Goal: Task Accomplishment & Management: Manage account settings

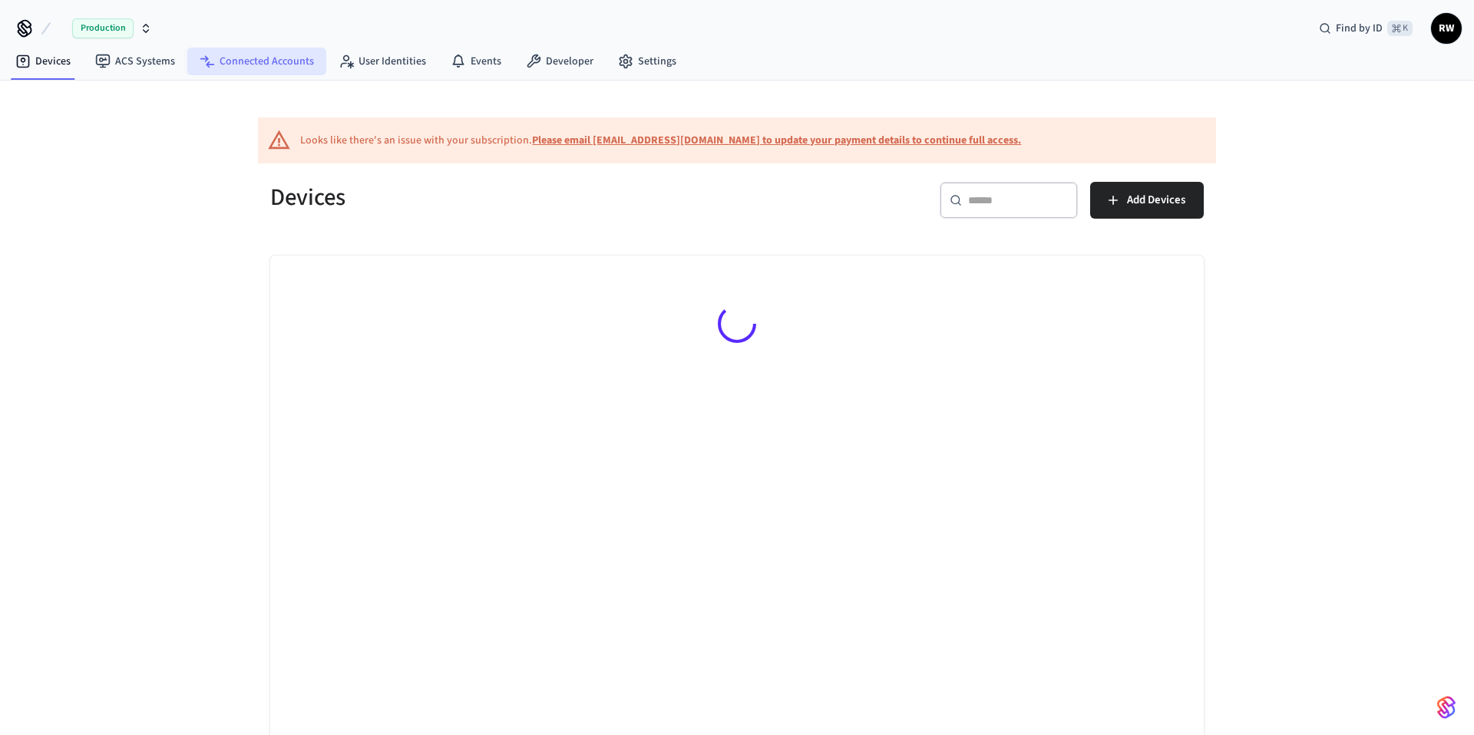
click at [223, 62] on link "Connected Accounts" at bounding box center [256, 62] width 139 height 28
click at [63, 64] on link "Devices" at bounding box center [43, 62] width 80 height 28
click at [266, 67] on link "Connected Accounts" at bounding box center [256, 62] width 139 height 28
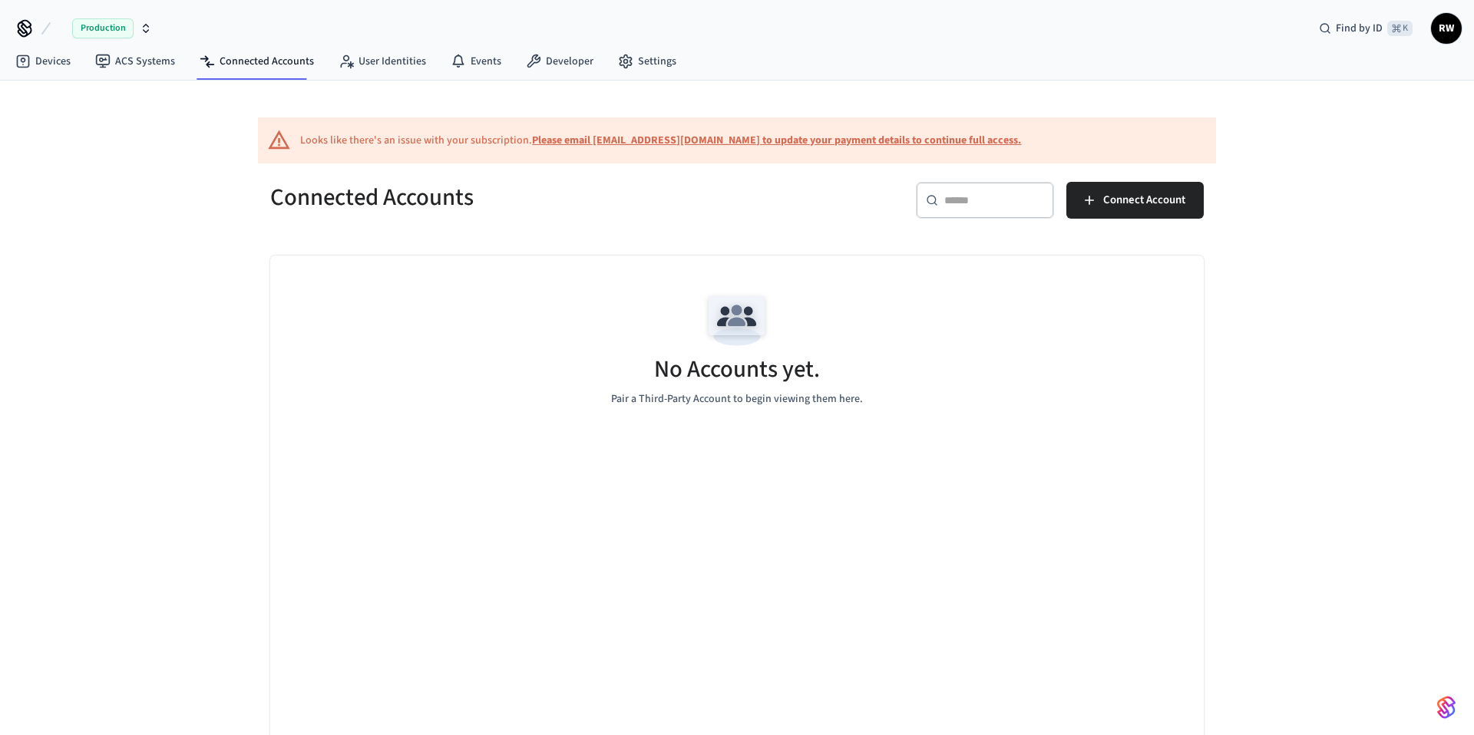
click at [715, 23] on div "Production Find by ID ⌘ K RW" at bounding box center [737, 22] width 1474 height 45
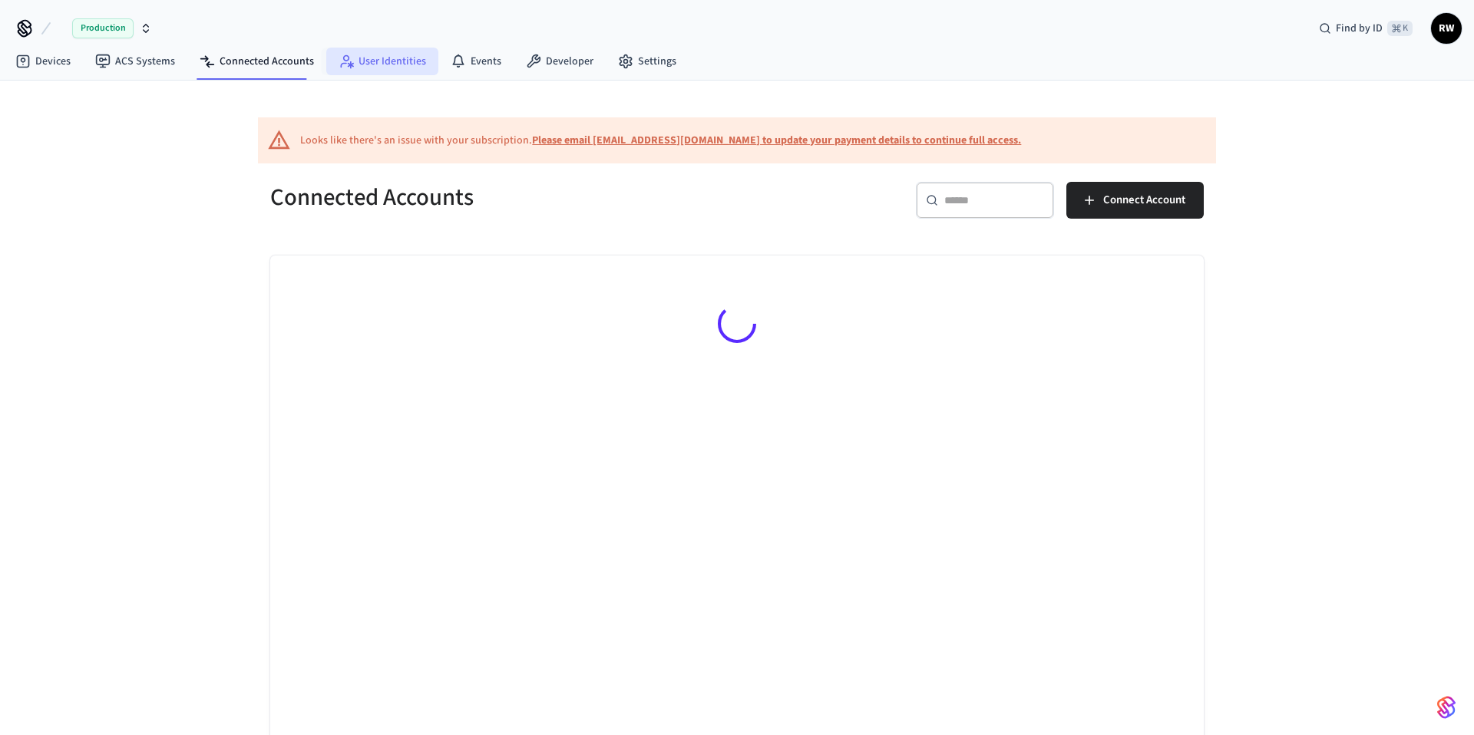
click at [395, 68] on link "User Identities" at bounding box center [382, 62] width 112 height 28
click at [276, 72] on link "Connected Accounts" at bounding box center [256, 62] width 139 height 28
click at [378, 73] on link "User Identities" at bounding box center [382, 62] width 112 height 28
click at [284, 60] on link "Connected Accounts" at bounding box center [256, 62] width 139 height 28
click at [427, 104] on div "Looks like there's an issue with your subscription. Please email [EMAIL_ADDRESS…" at bounding box center [737, 426] width 982 height 690
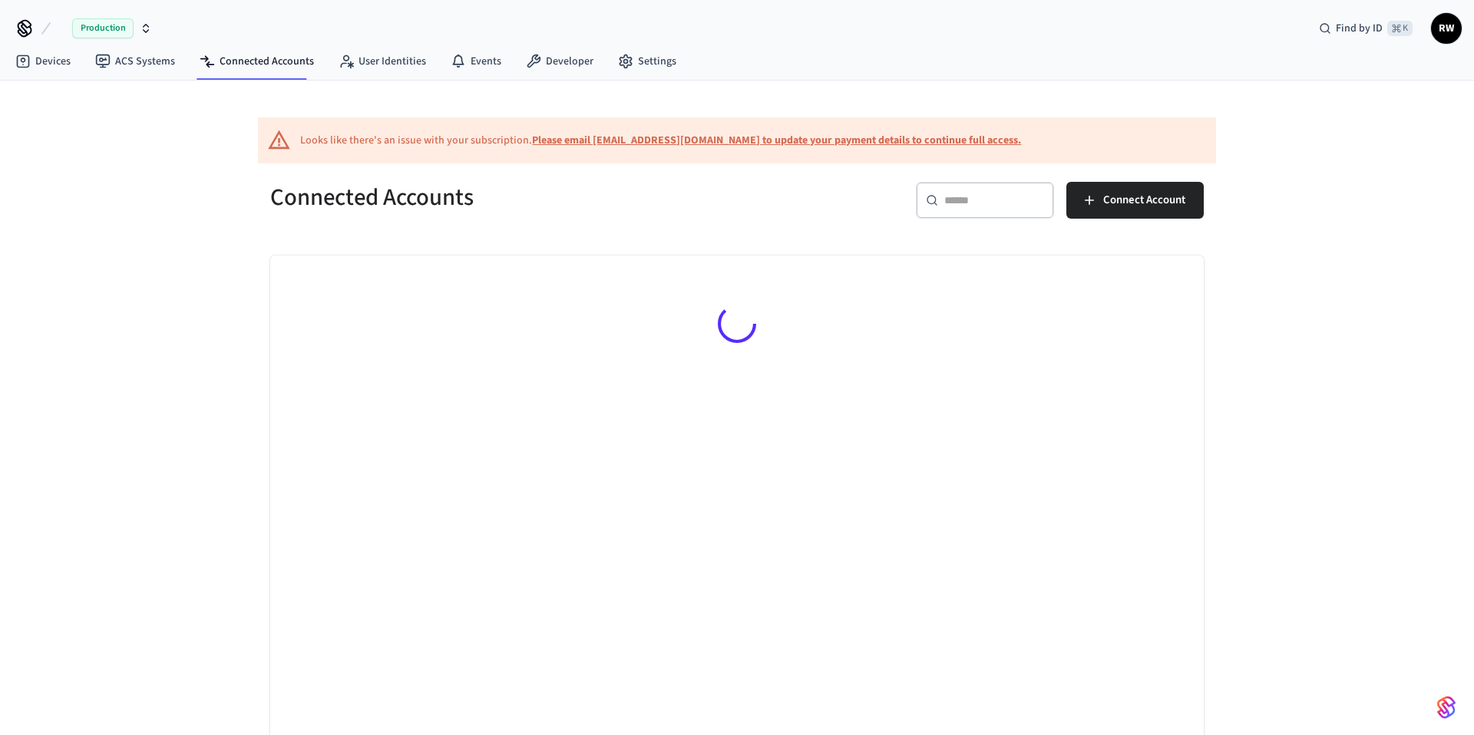
click at [427, 104] on div "Looks like there's an issue with your subscription. Please email [EMAIL_ADDRESS…" at bounding box center [737, 426] width 982 height 690
click at [347, 62] on icon at bounding box center [345, 61] width 15 height 15
click at [270, 58] on link "Connected Accounts" at bounding box center [256, 62] width 139 height 28
click at [67, 64] on link "Devices" at bounding box center [43, 62] width 80 height 28
click at [138, 28] on div "Production" at bounding box center [112, 28] width 80 height 20
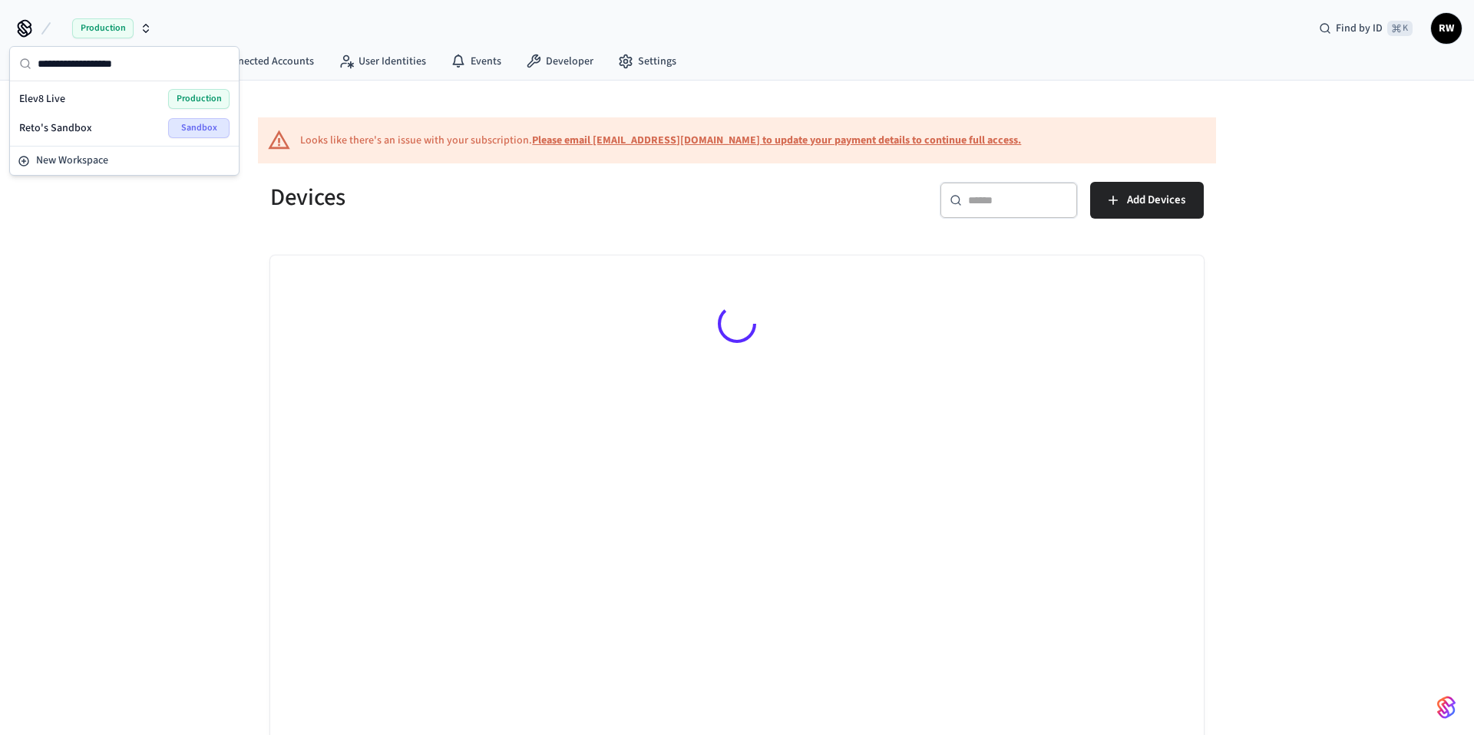
click at [101, 126] on div "Reto's Sandbox Sandbox" at bounding box center [124, 128] width 210 height 20
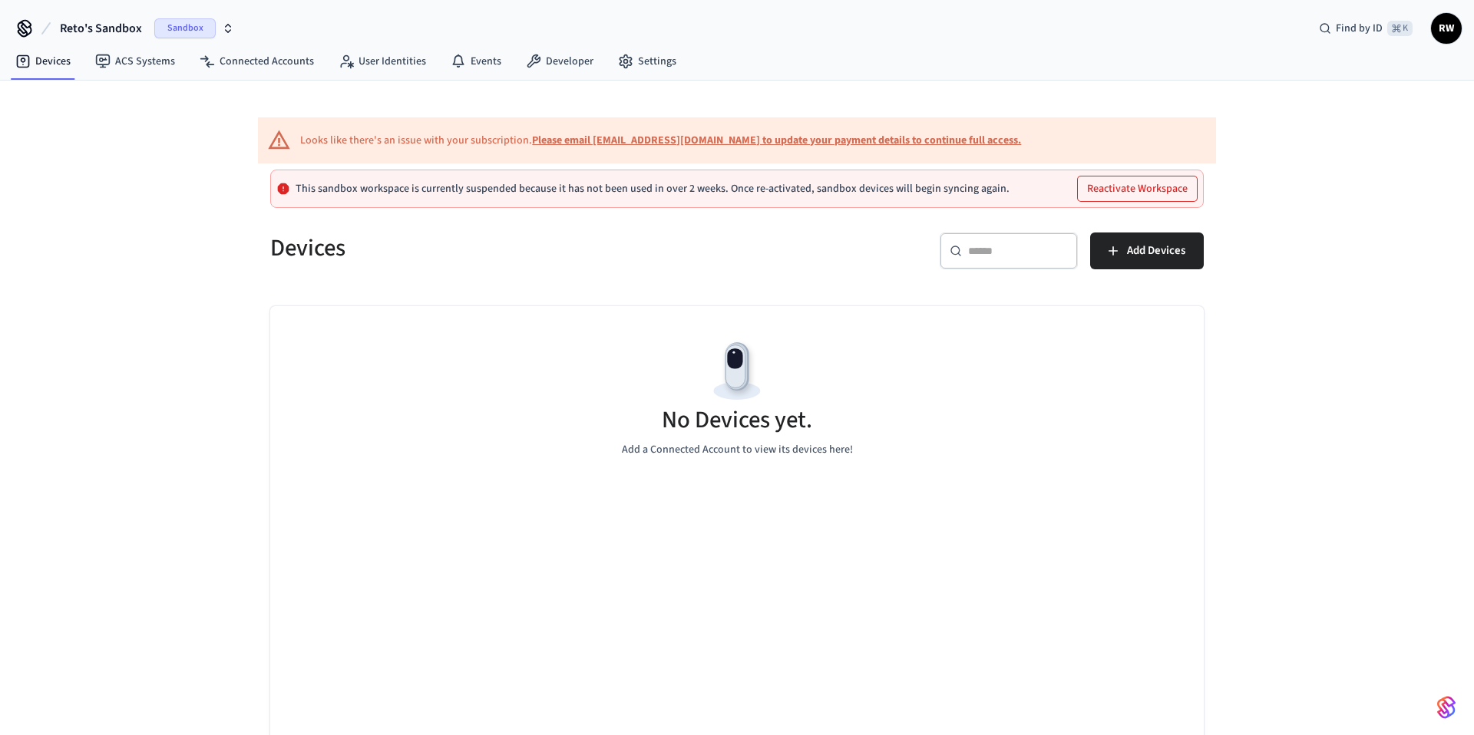
click at [137, 29] on span "Reto's Sandbox" at bounding box center [101, 28] width 82 height 18
click at [89, 99] on div "Elev8 Live Production" at bounding box center [124, 99] width 210 height 20
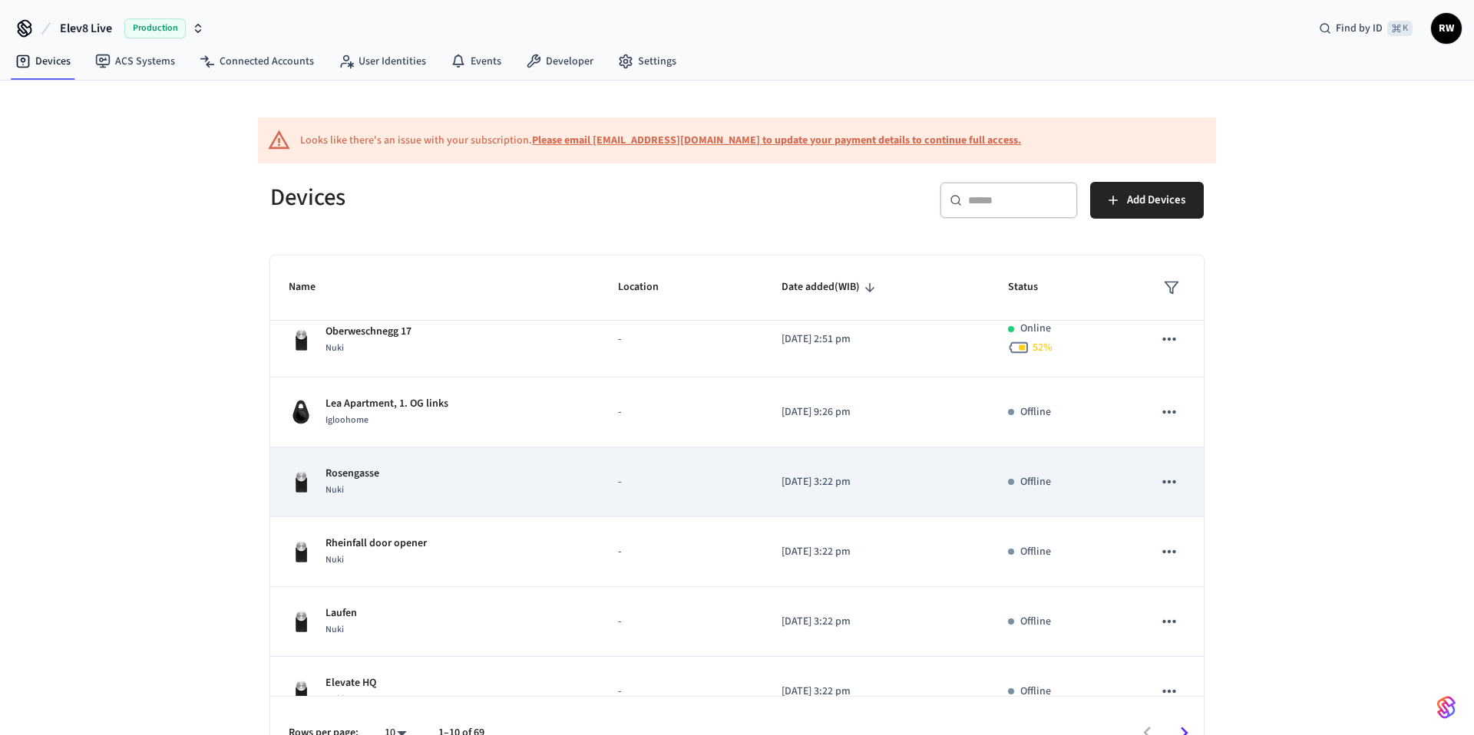
scroll to position [28, 0]
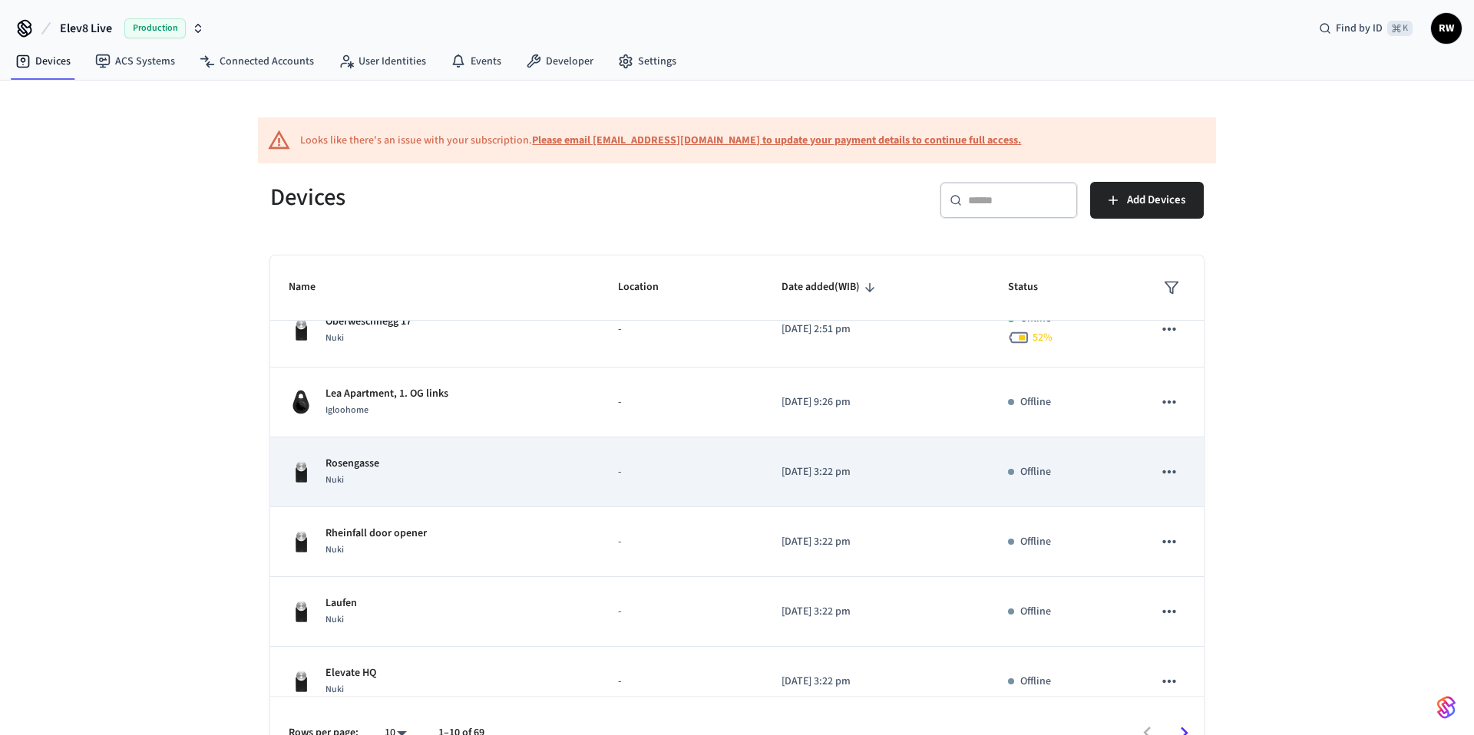
click at [523, 495] on td "Rosengasse Nuki" at bounding box center [434, 472] width 329 height 70
click at [523, 485] on div "Rosengasse Nuki" at bounding box center [435, 472] width 292 height 32
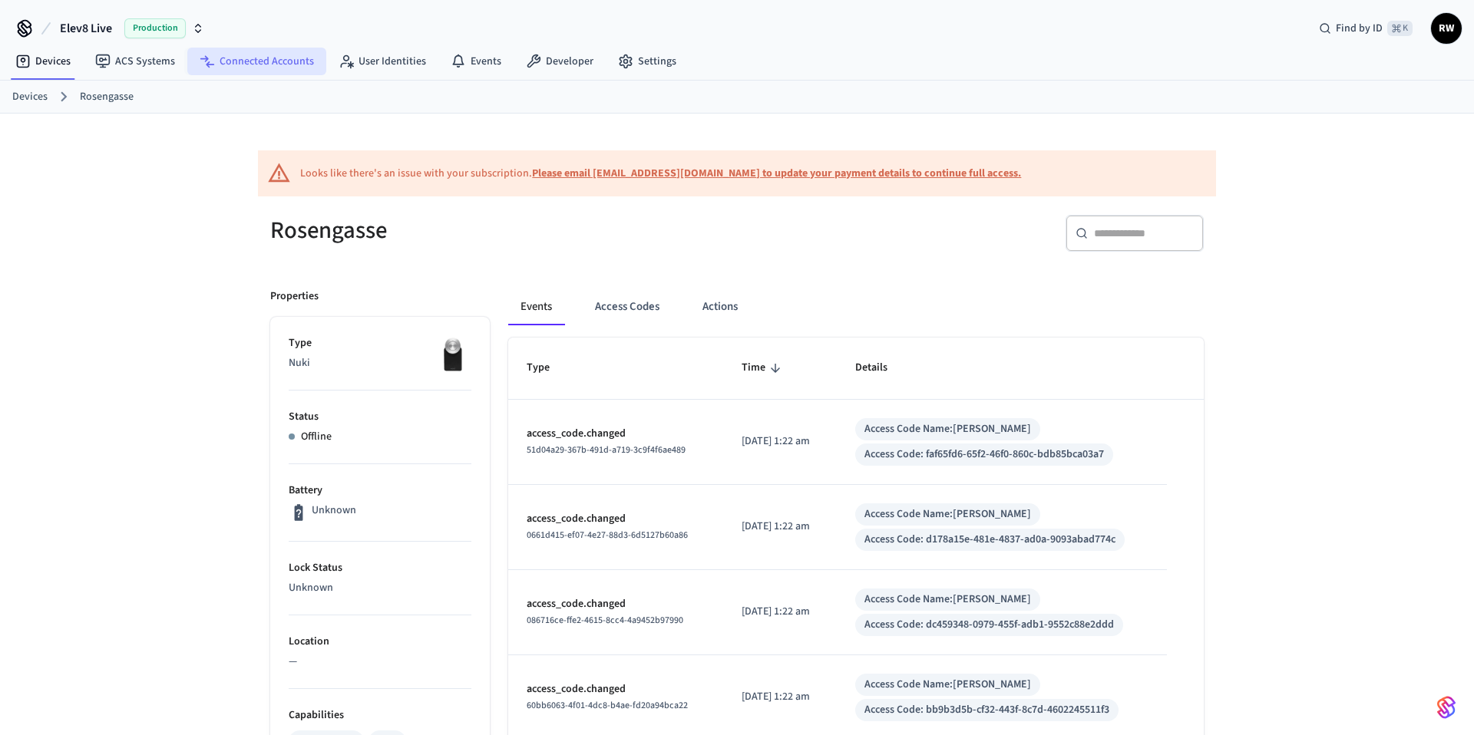
click at [265, 55] on link "Connected Accounts" at bounding box center [256, 62] width 139 height 28
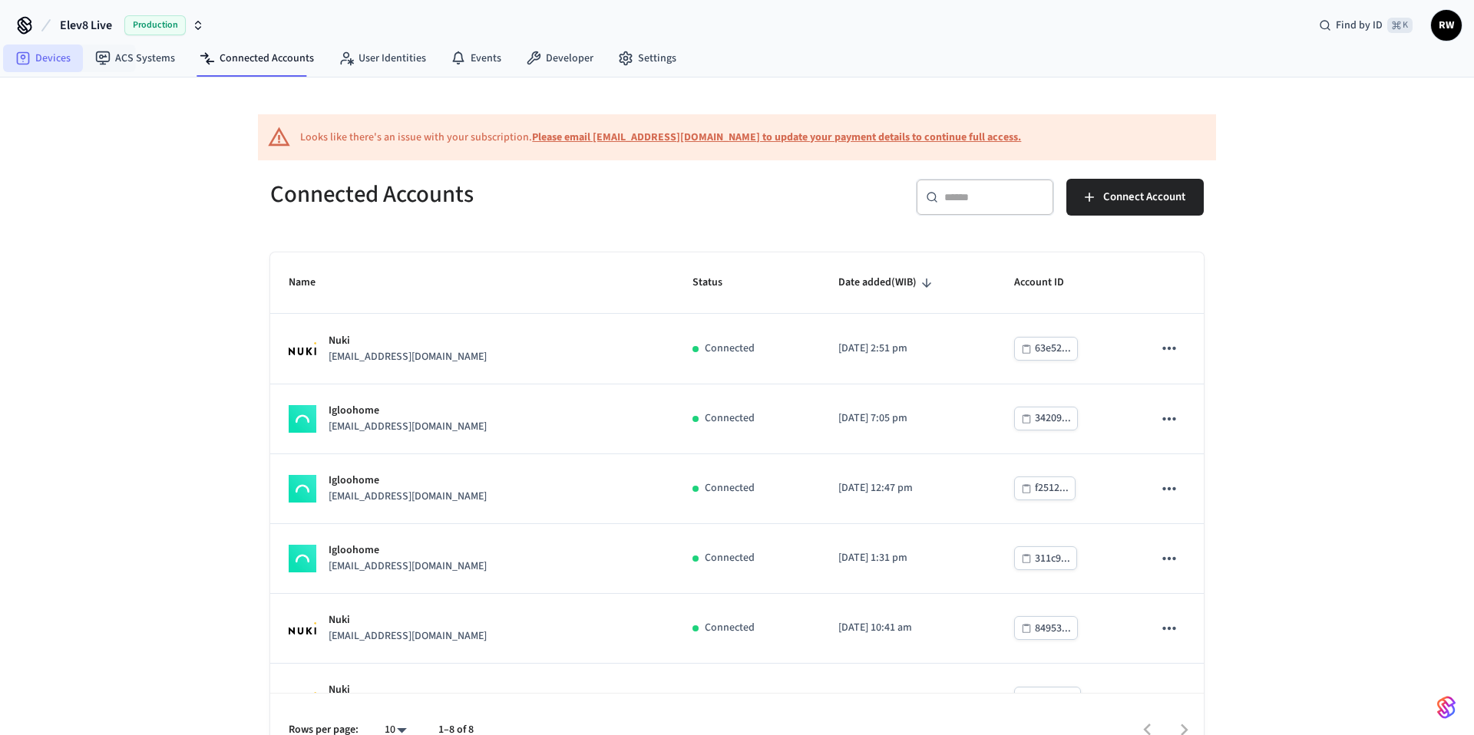
click at [61, 49] on link "Devices" at bounding box center [43, 59] width 80 height 28
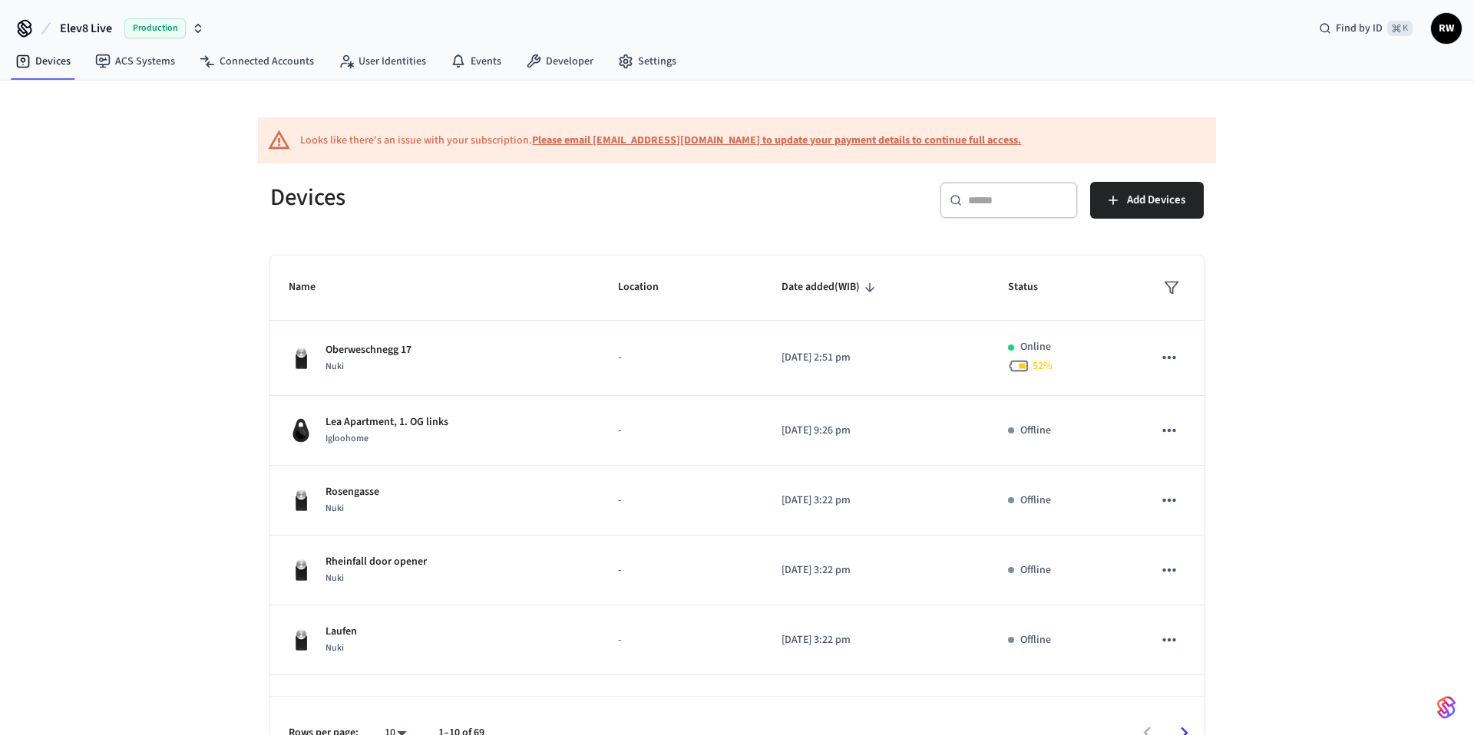
click at [952, 203] on circle at bounding box center [955, 200] width 8 height 8
click at [974, 203] on input "text" at bounding box center [1018, 200] width 100 height 15
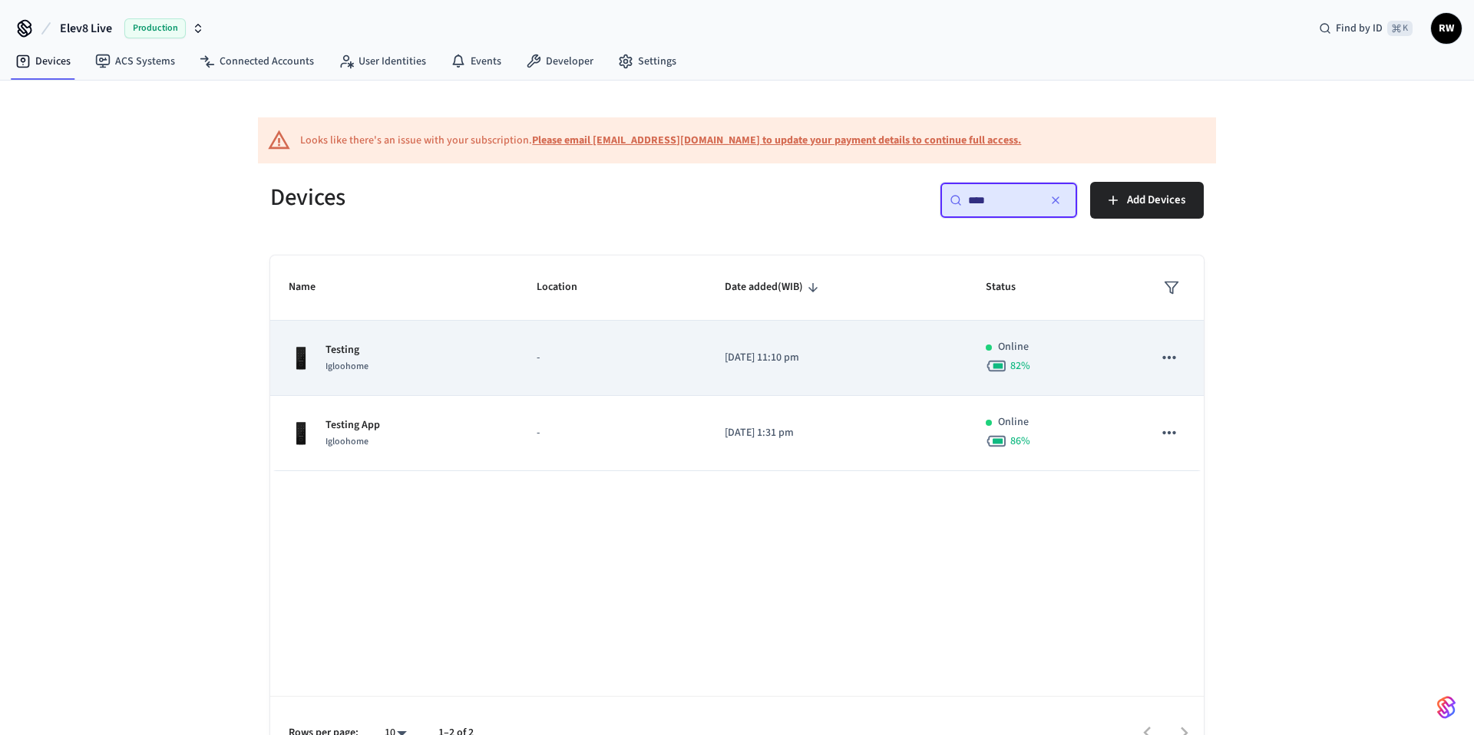
type input "****"
click at [537, 342] on td "-" at bounding box center [612, 358] width 188 height 75
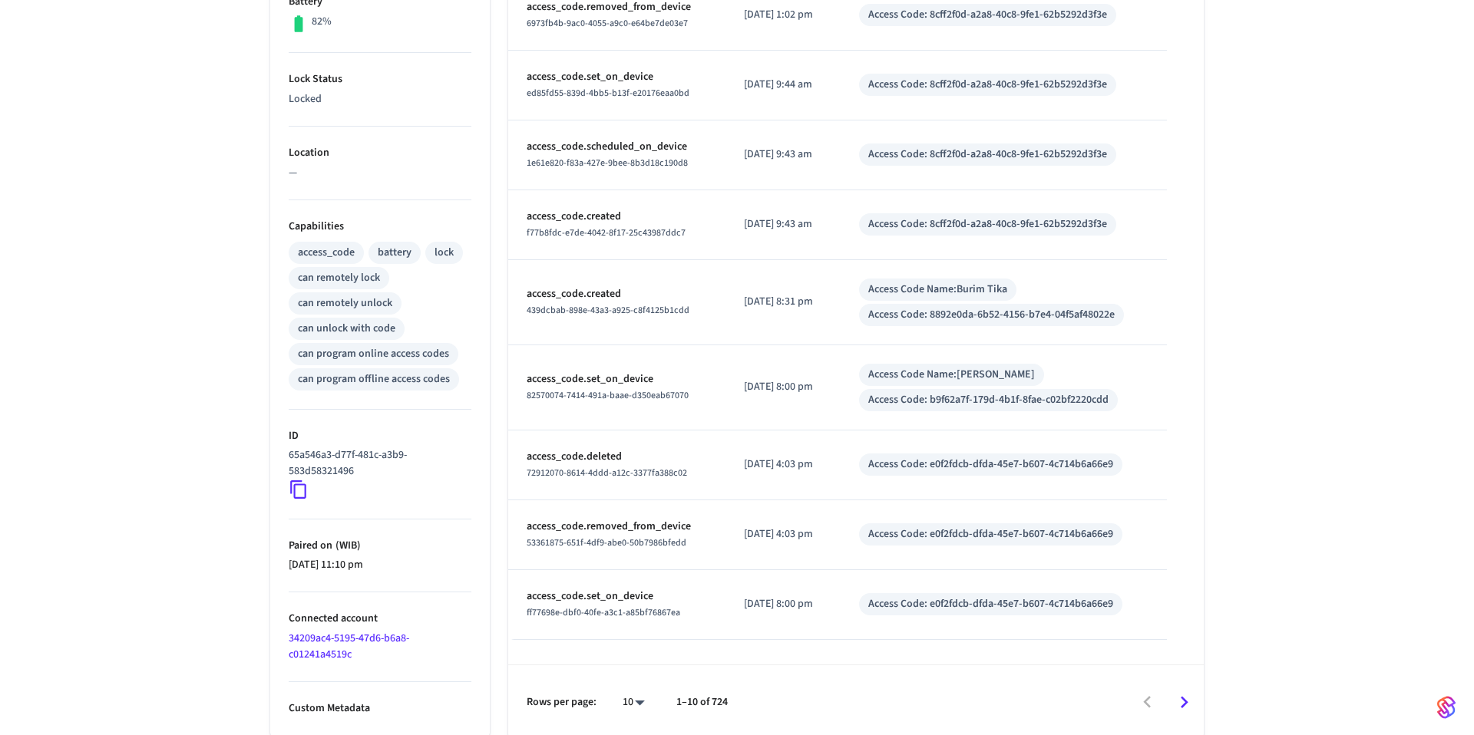
scroll to position [493, 0]
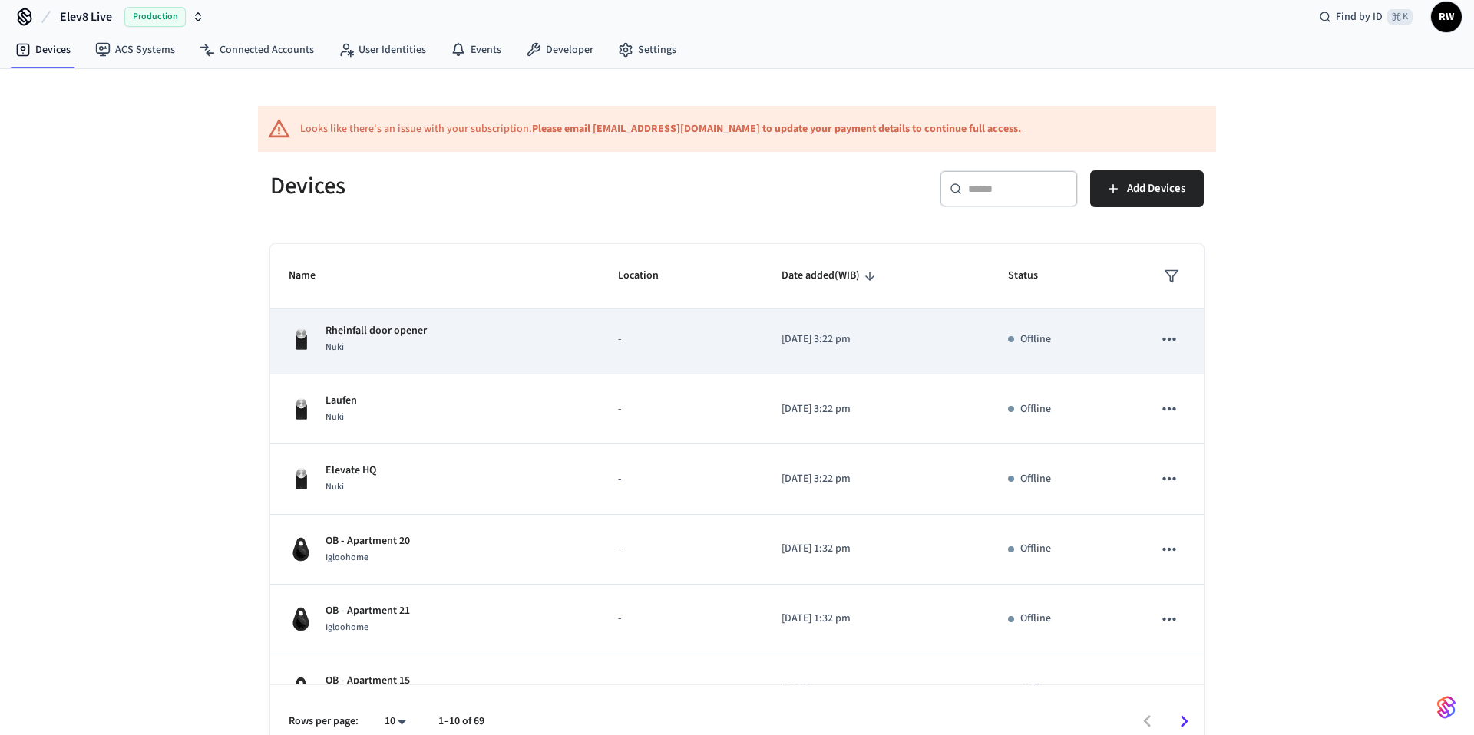
scroll to position [216, 0]
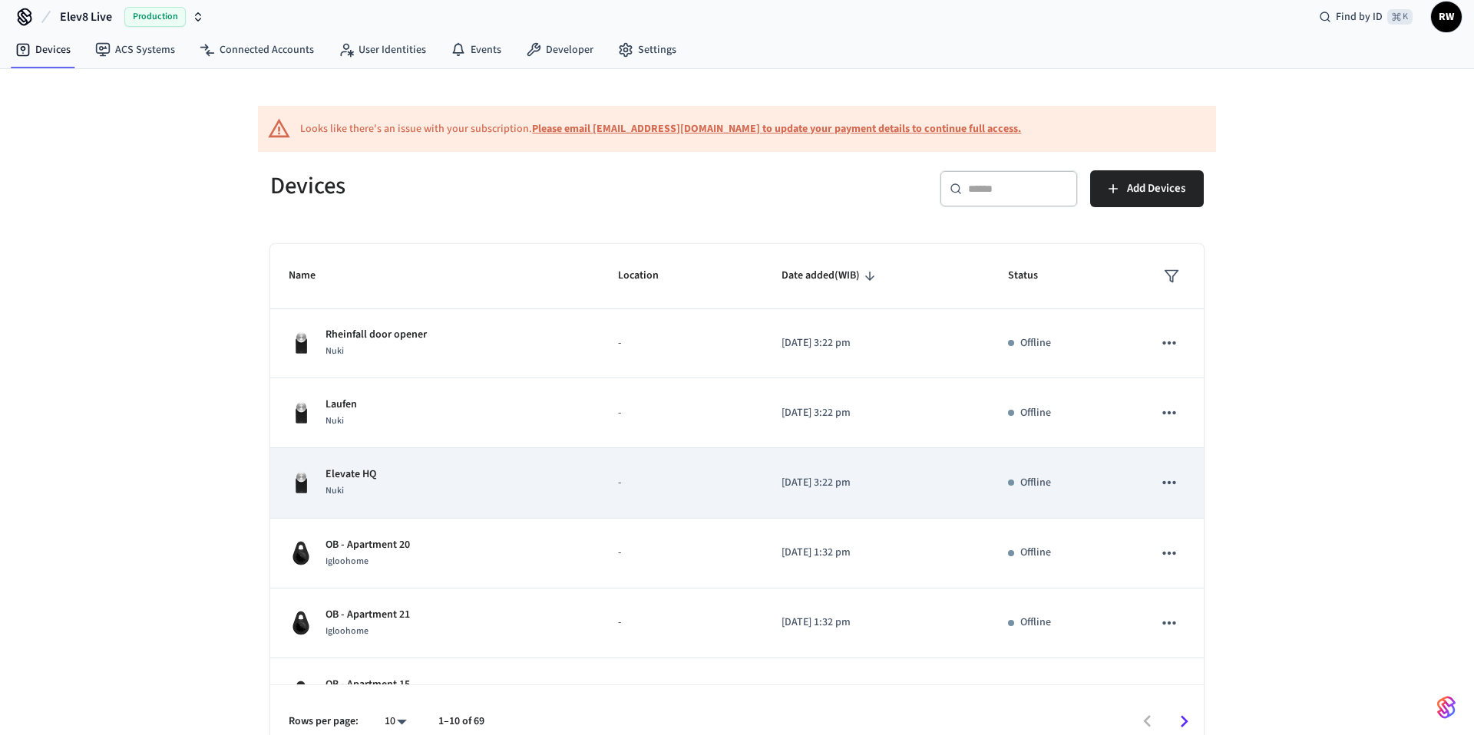
click at [431, 493] on div "Elevate HQ Nuki" at bounding box center [435, 483] width 292 height 32
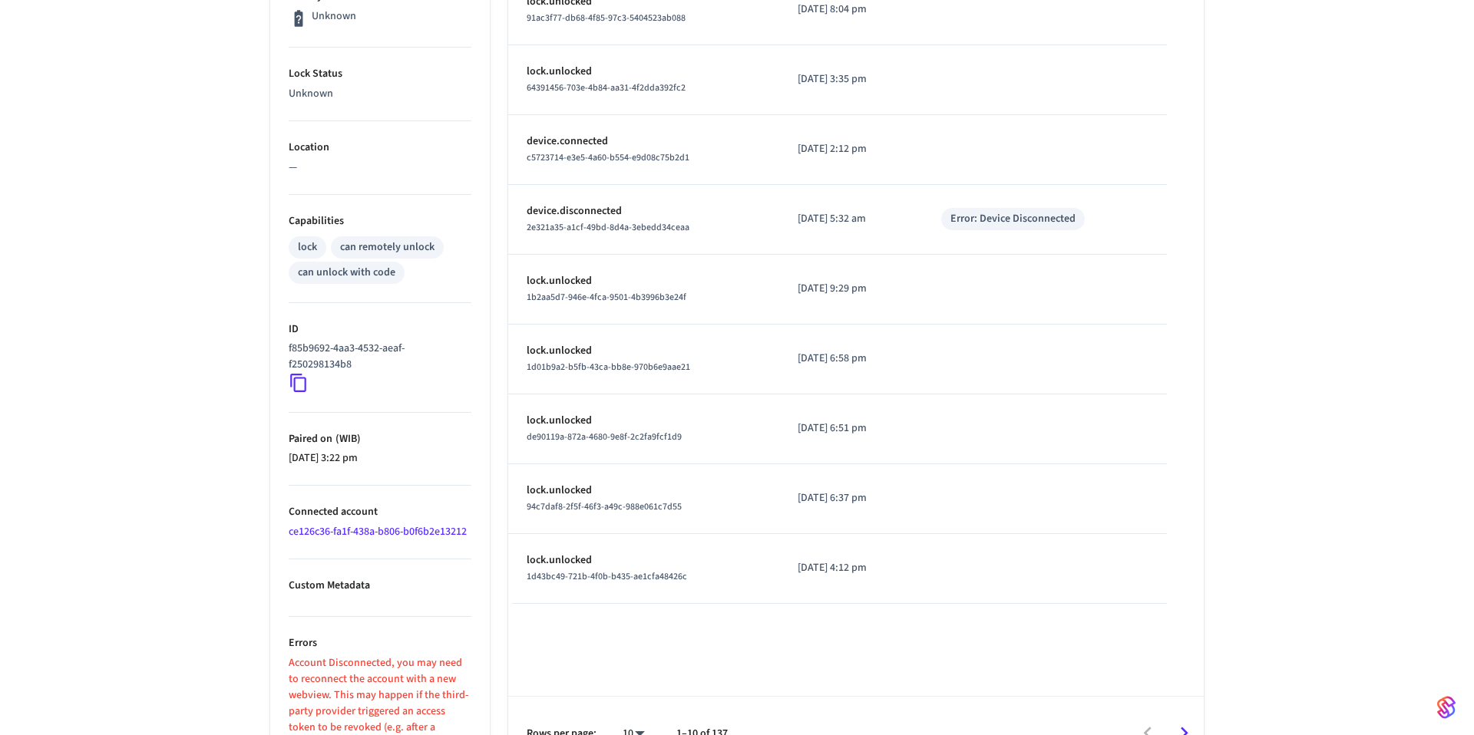
scroll to position [530, 0]
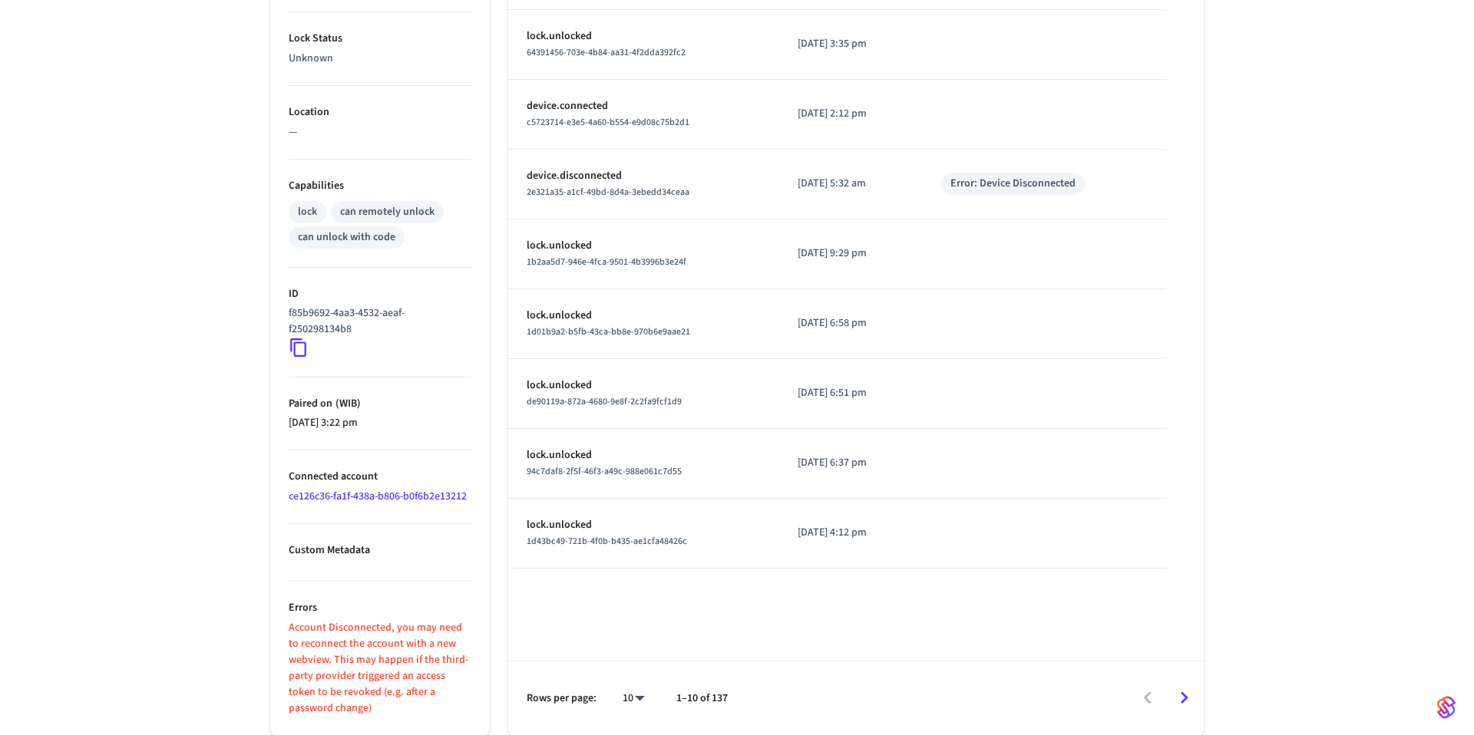
click at [332, 635] on p "Account Disconnected, you may need to reconnect the account with a new webview.…" at bounding box center [380, 668] width 183 height 97
click at [322, 636] on div at bounding box center [322, 636] width 0 height 0
click at [361, 639] on p "Account Disconnected, you may need to reconnect the account with a new webview.…" at bounding box center [380, 668] width 183 height 97
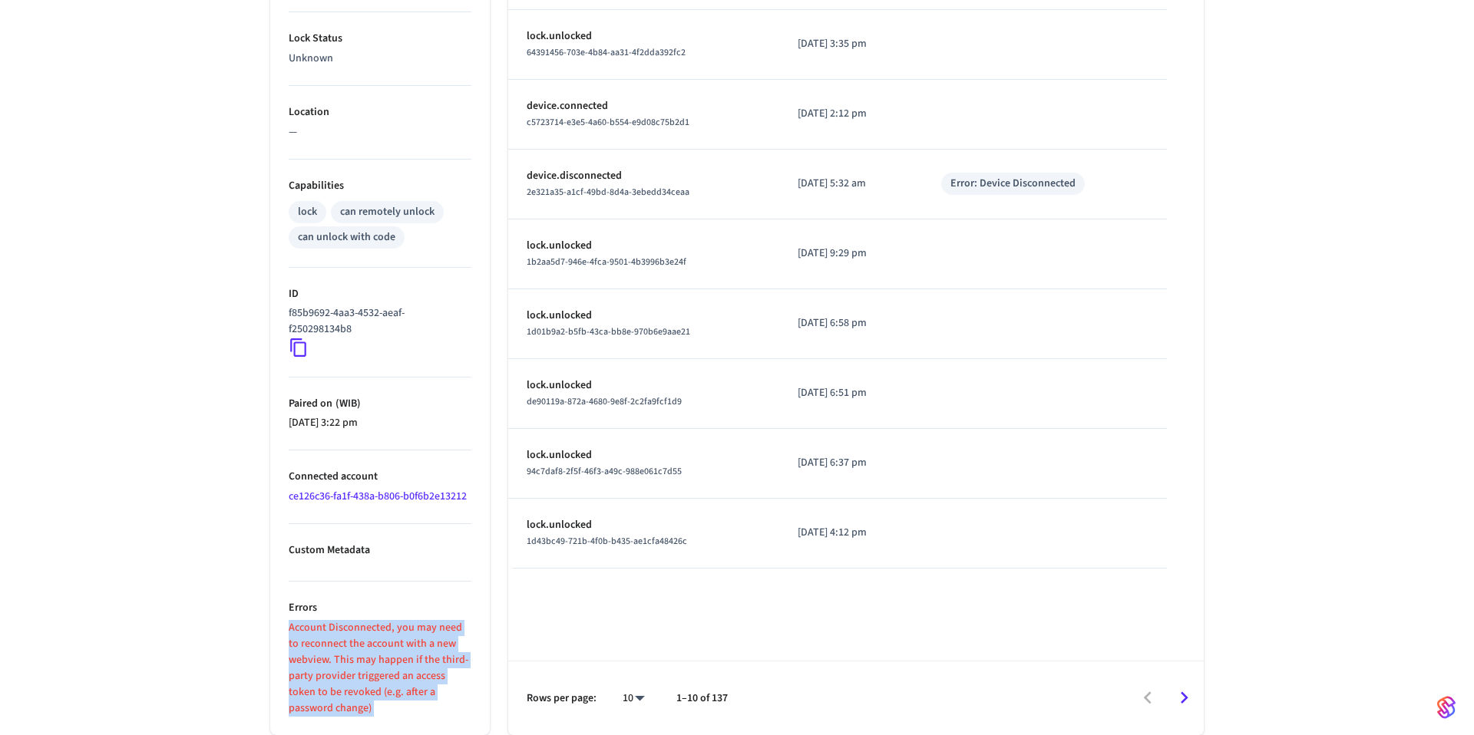
click at [361, 639] on p "Account Disconnected, you may need to reconnect the account with a new webview.…" at bounding box center [380, 668] width 183 height 97
copy div "Account Disconnected, you may need to reconnect the account with a new webview.…"
click at [399, 648] on p "Account Disconnected, you may need to reconnect the account with a new webview.…" at bounding box center [380, 668] width 183 height 97
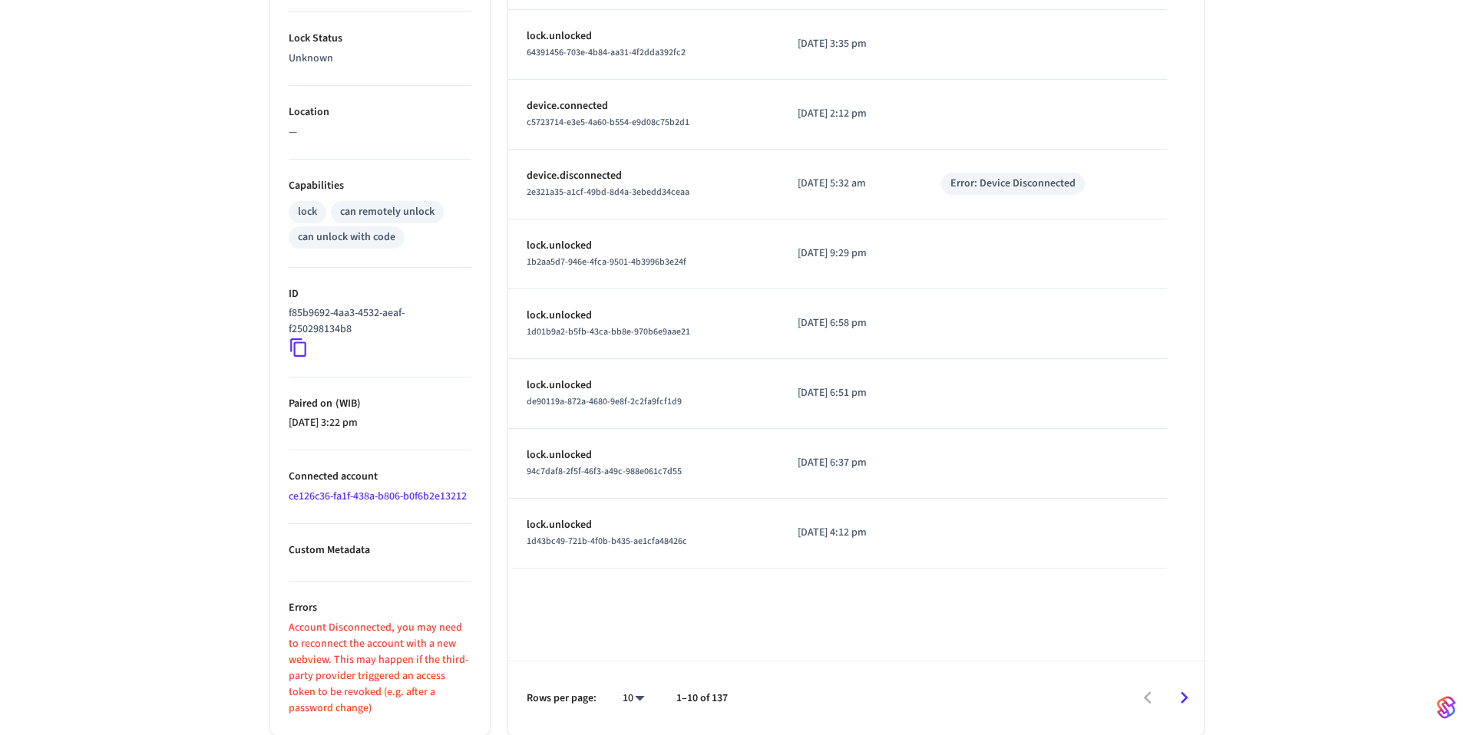
click at [395, 662] on p "Account Disconnected, you may need to reconnect the account with a new webview.…" at bounding box center [380, 668] width 183 height 97
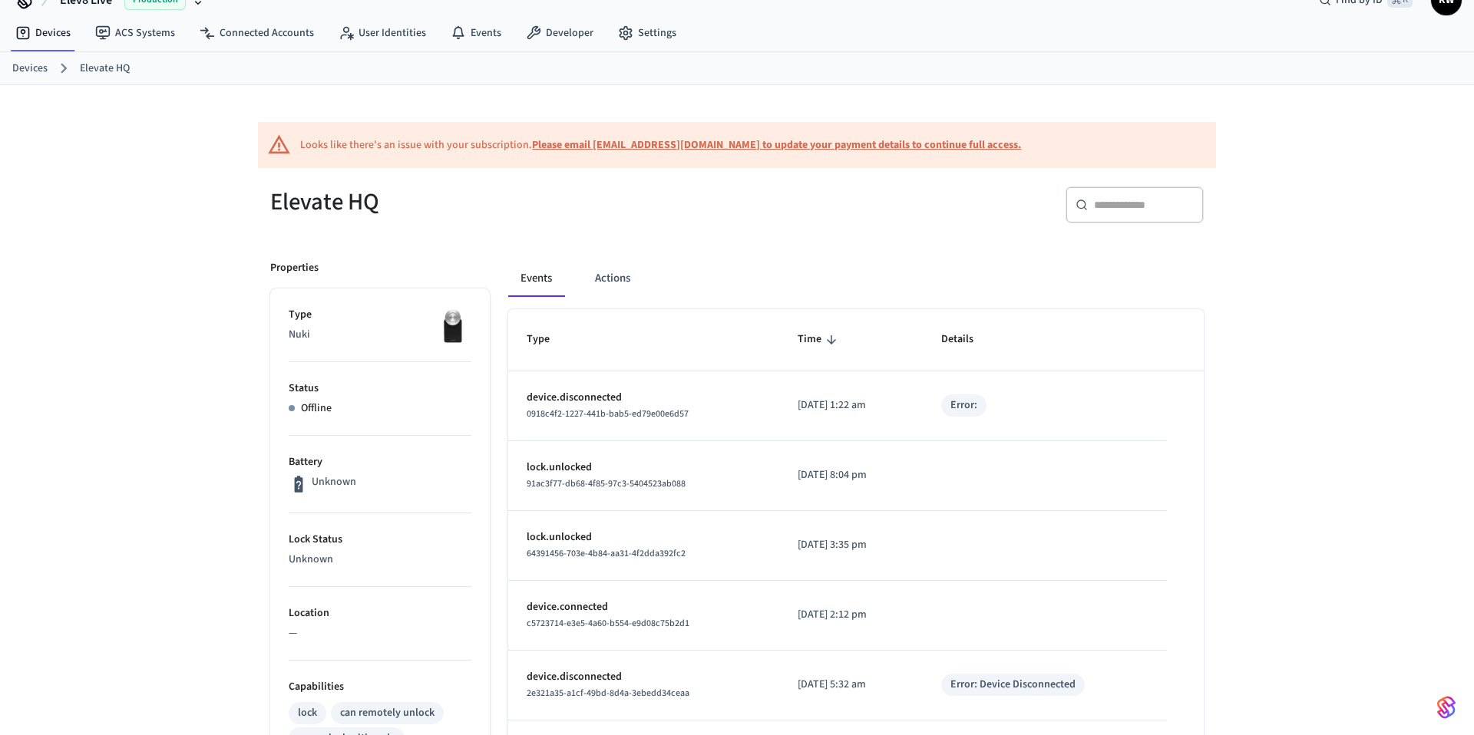
scroll to position [0, 0]
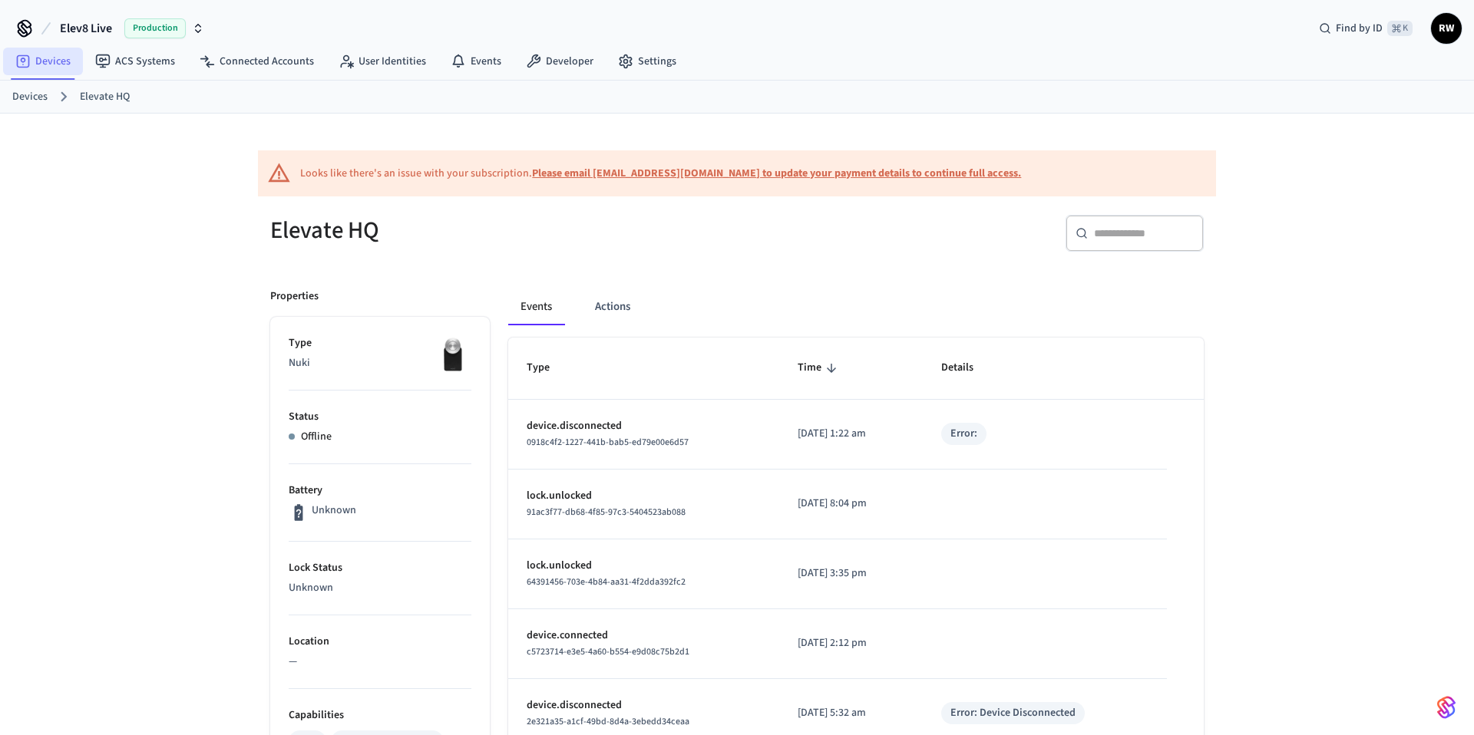
click at [51, 62] on link "Devices" at bounding box center [43, 62] width 80 height 28
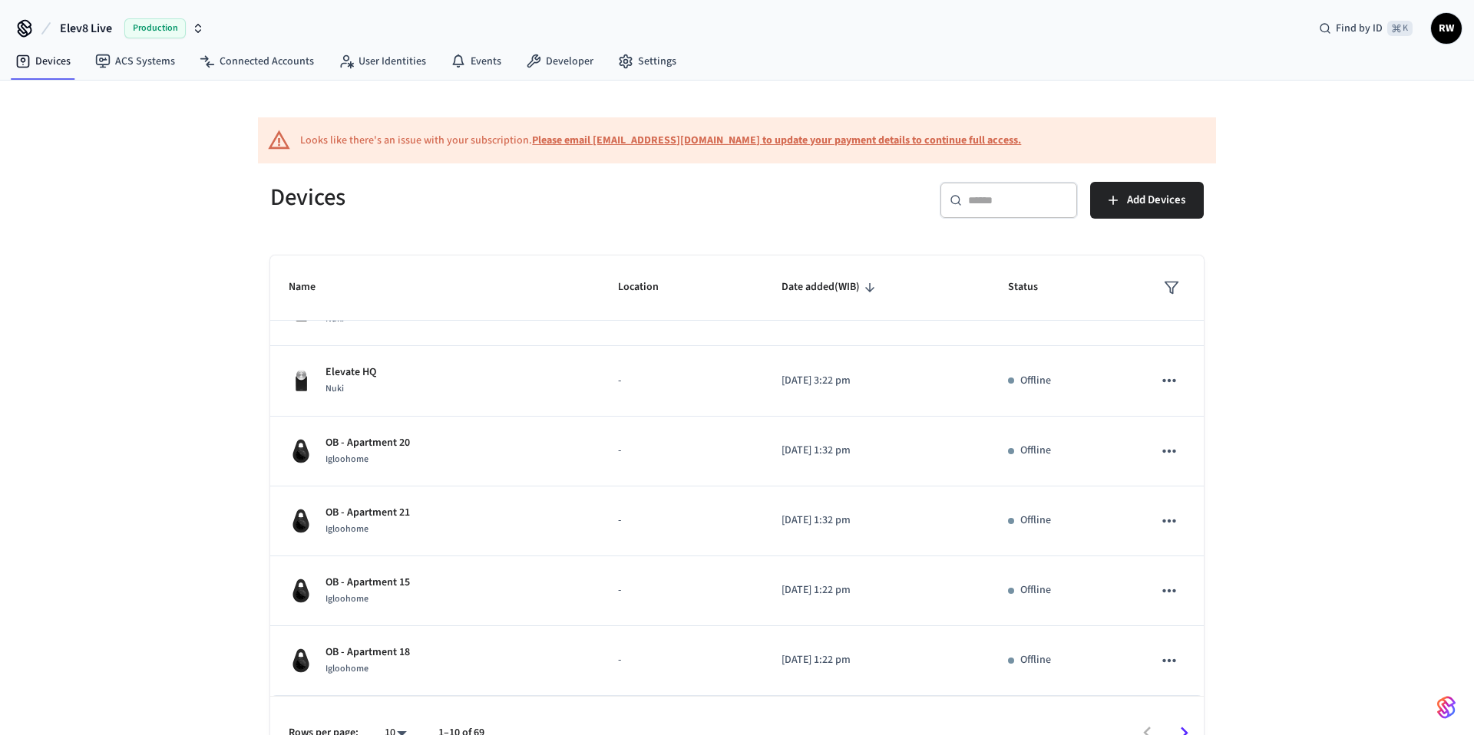
scroll to position [35, 0]
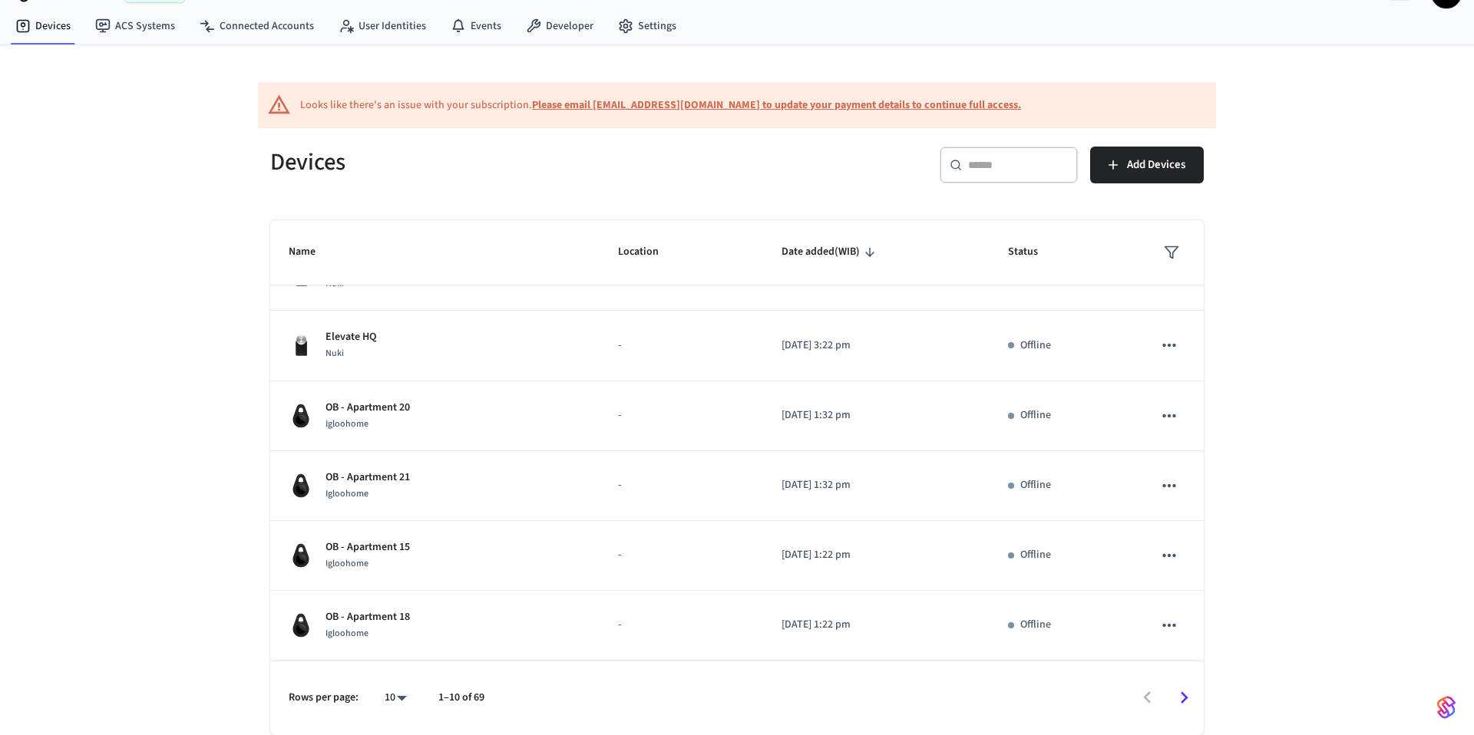
click at [1181, 699] on icon "Go to next page" at bounding box center [1184, 698] width 24 height 24
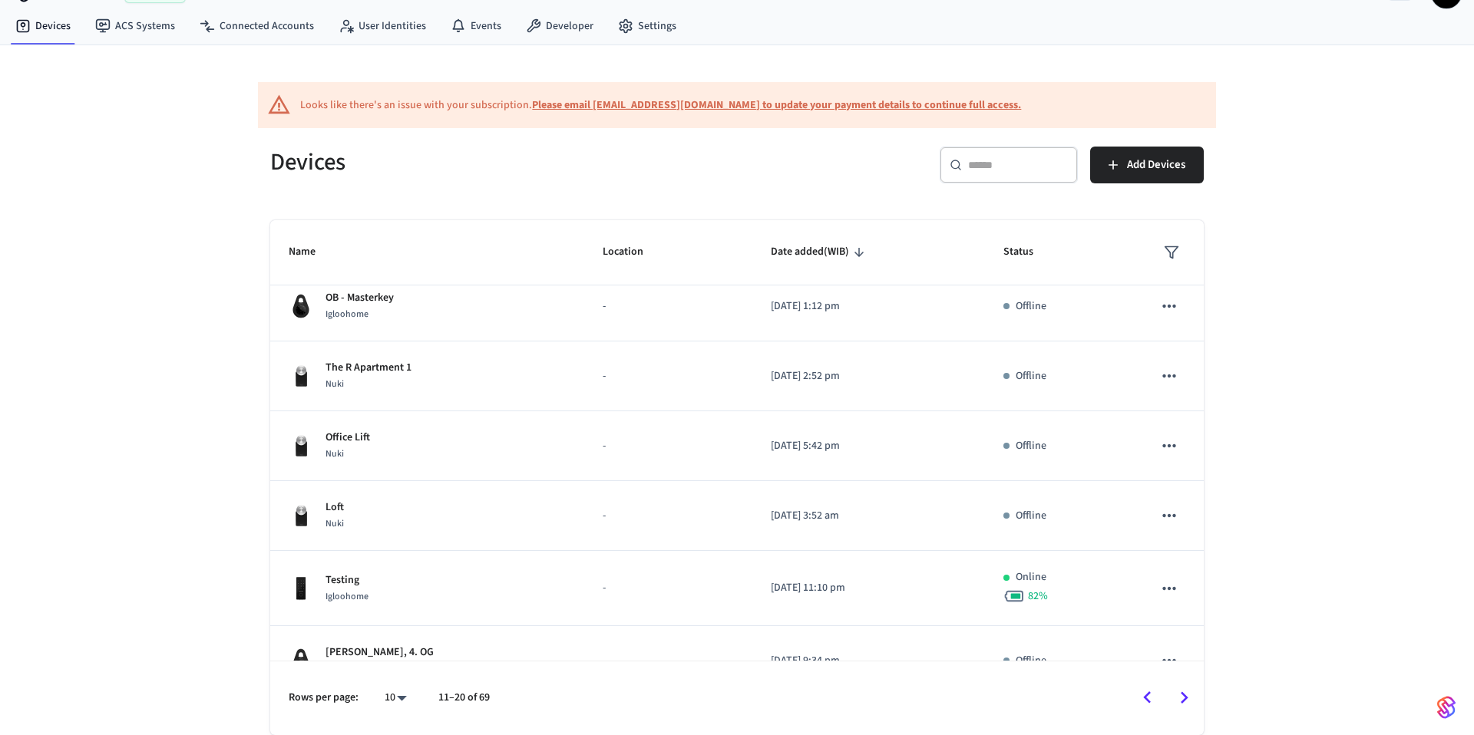
scroll to position [0, 0]
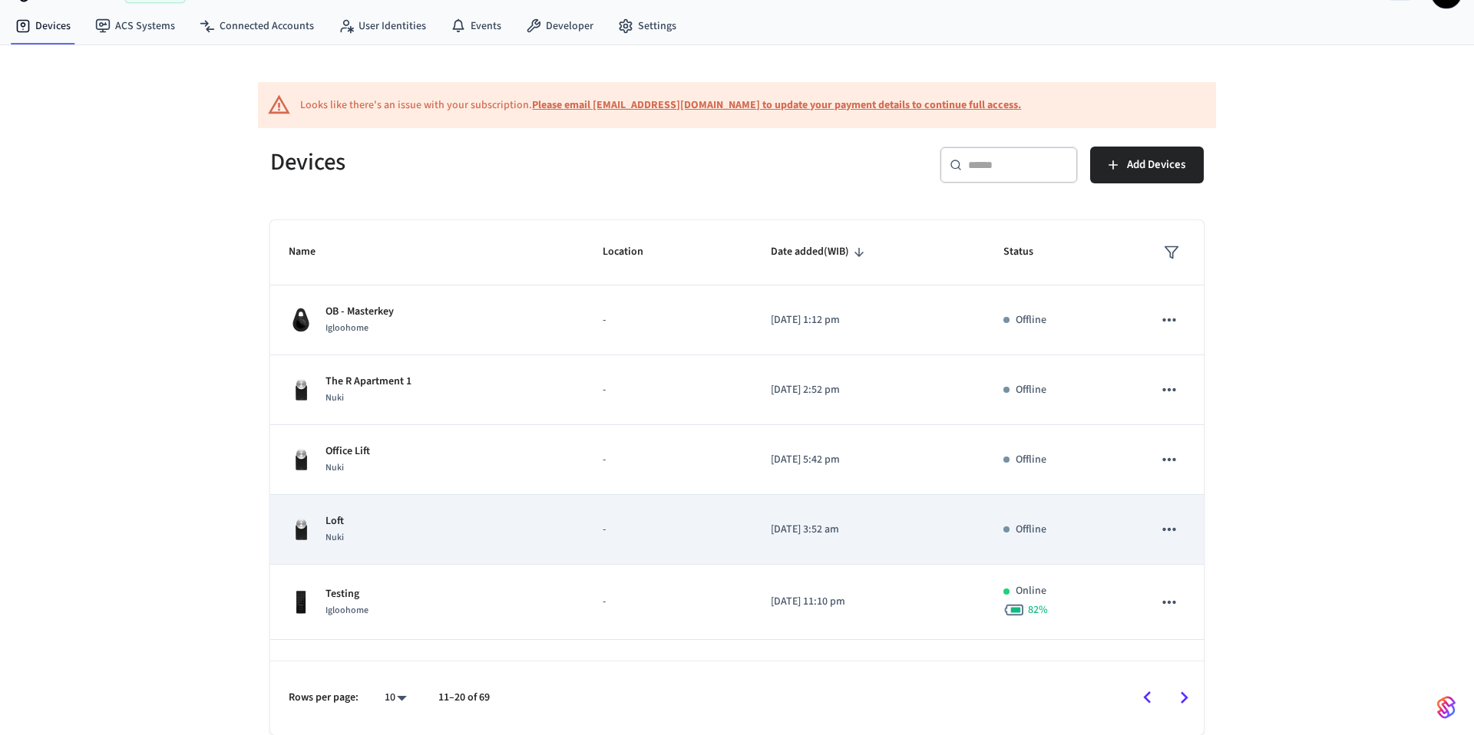
click at [360, 514] on div "Loft Nuki" at bounding box center [427, 529] width 277 height 32
click at [359, 514] on div "Loft Nuki" at bounding box center [427, 529] width 277 height 32
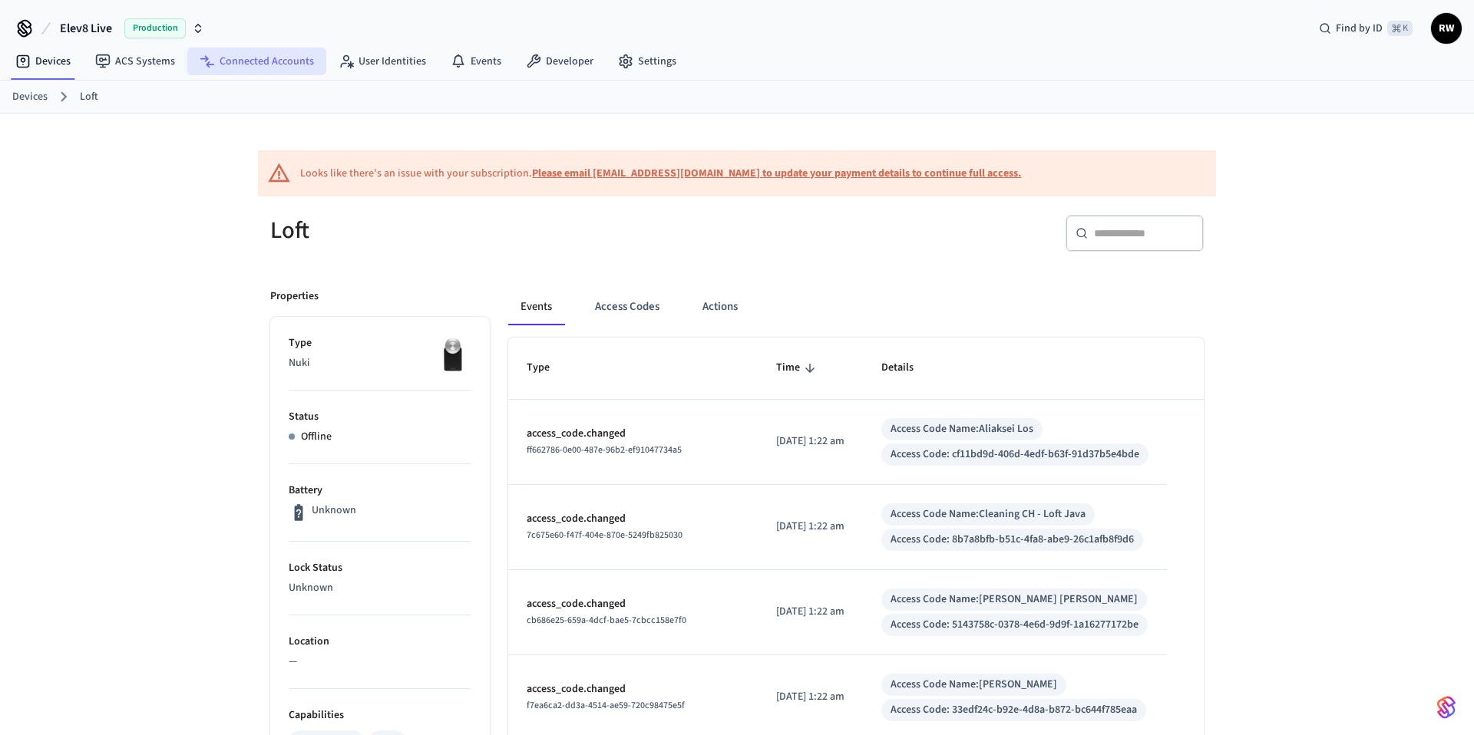
click at [259, 60] on link "Connected Accounts" at bounding box center [256, 62] width 139 height 28
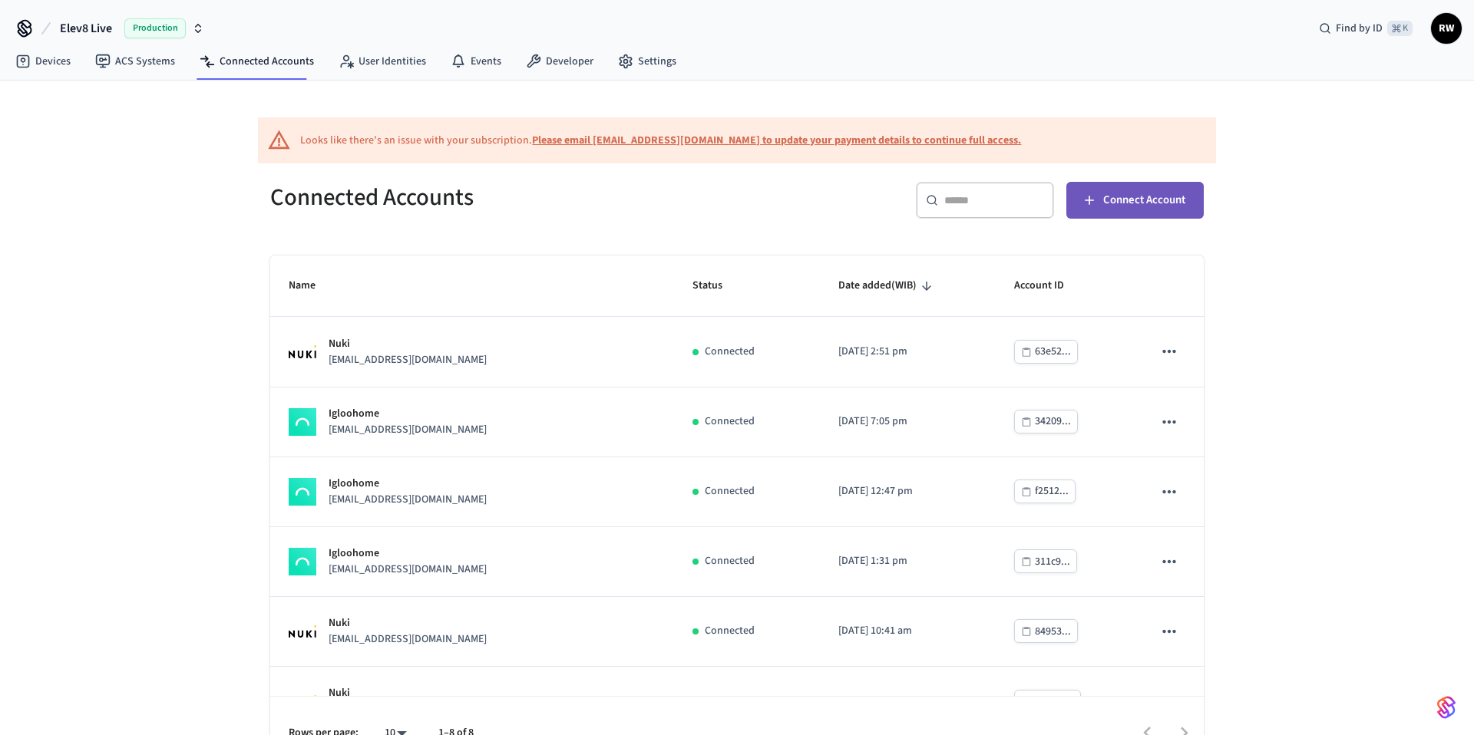
click at [1129, 202] on span "Connect Account" at bounding box center [1144, 200] width 82 height 20
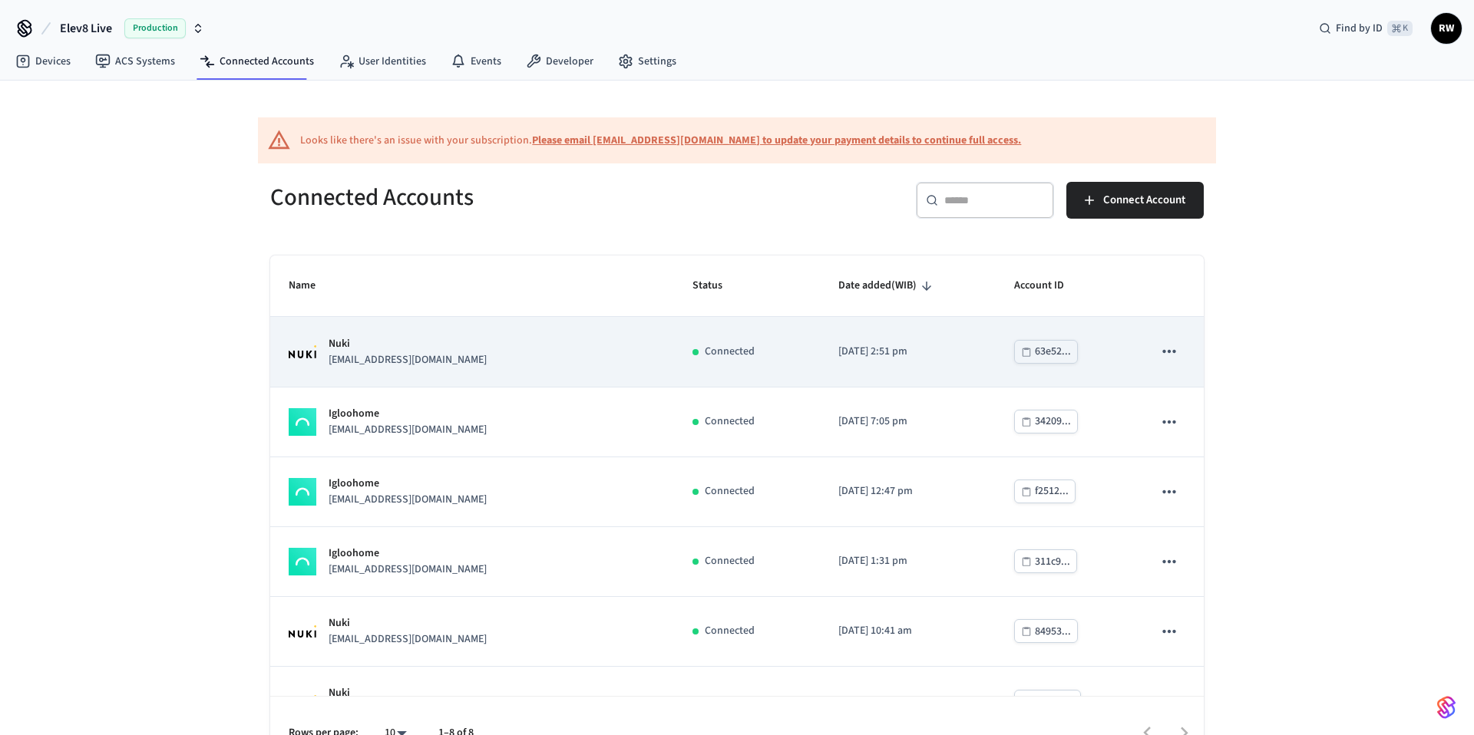
click at [1173, 352] on icon "sticky table" at bounding box center [1168, 351] width 13 height 3
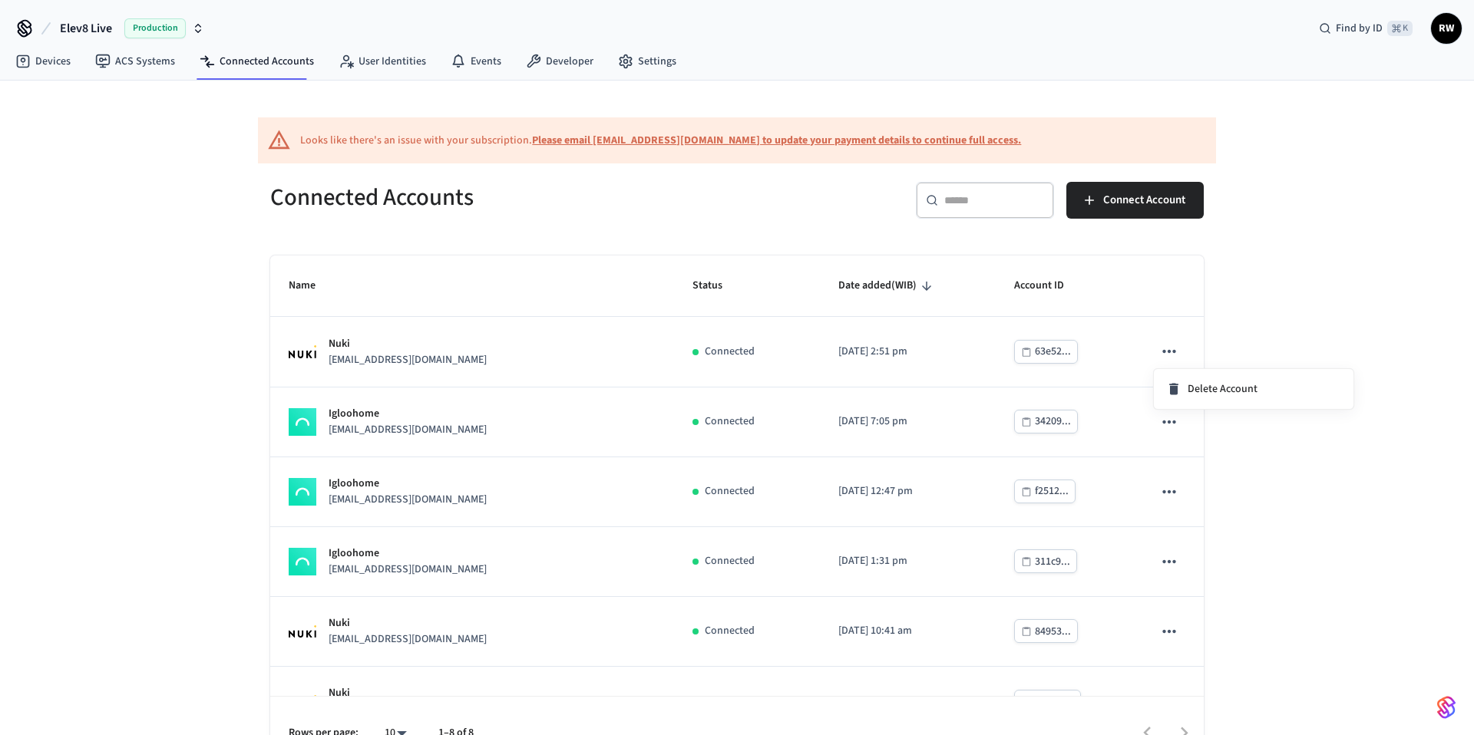
click at [891, 425] on div at bounding box center [737, 367] width 1474 height 735
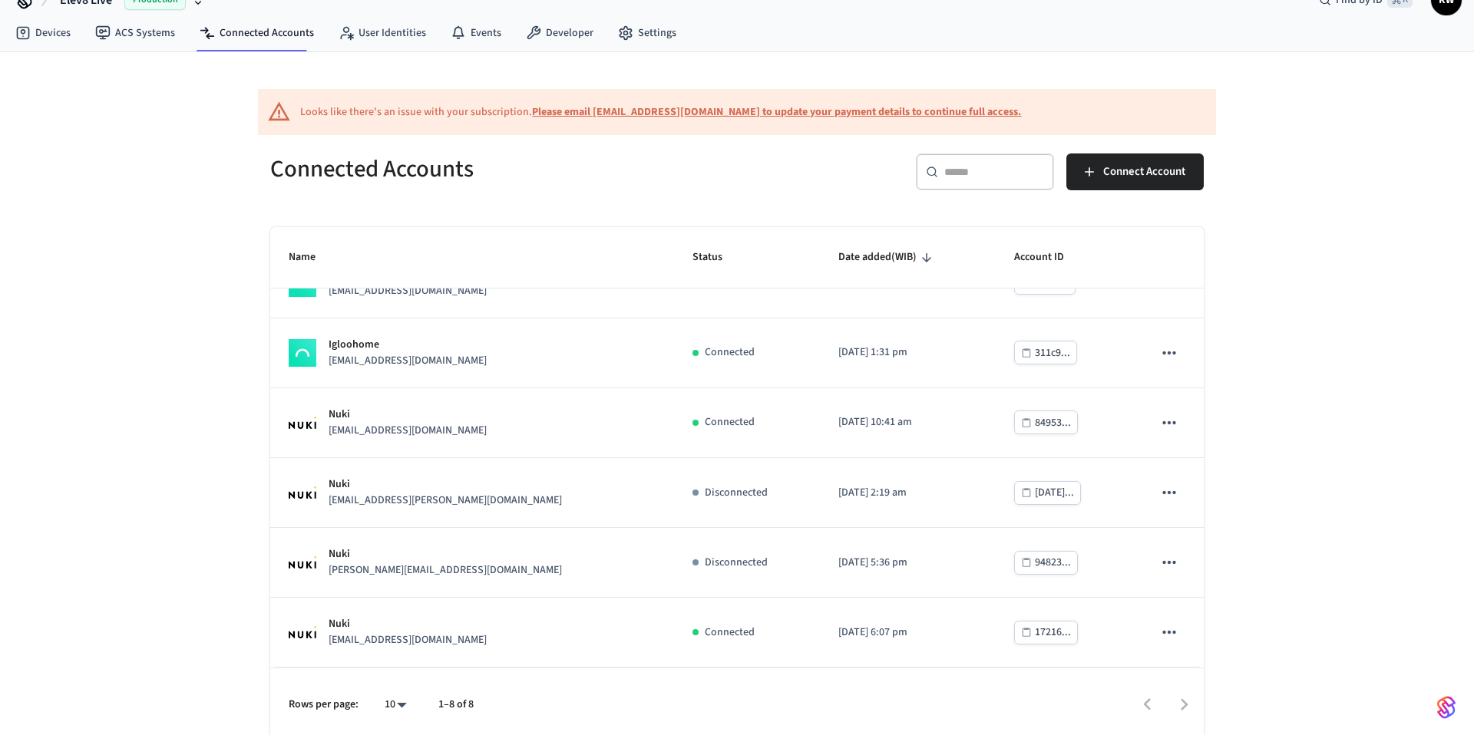
scroll to position [35, 0]
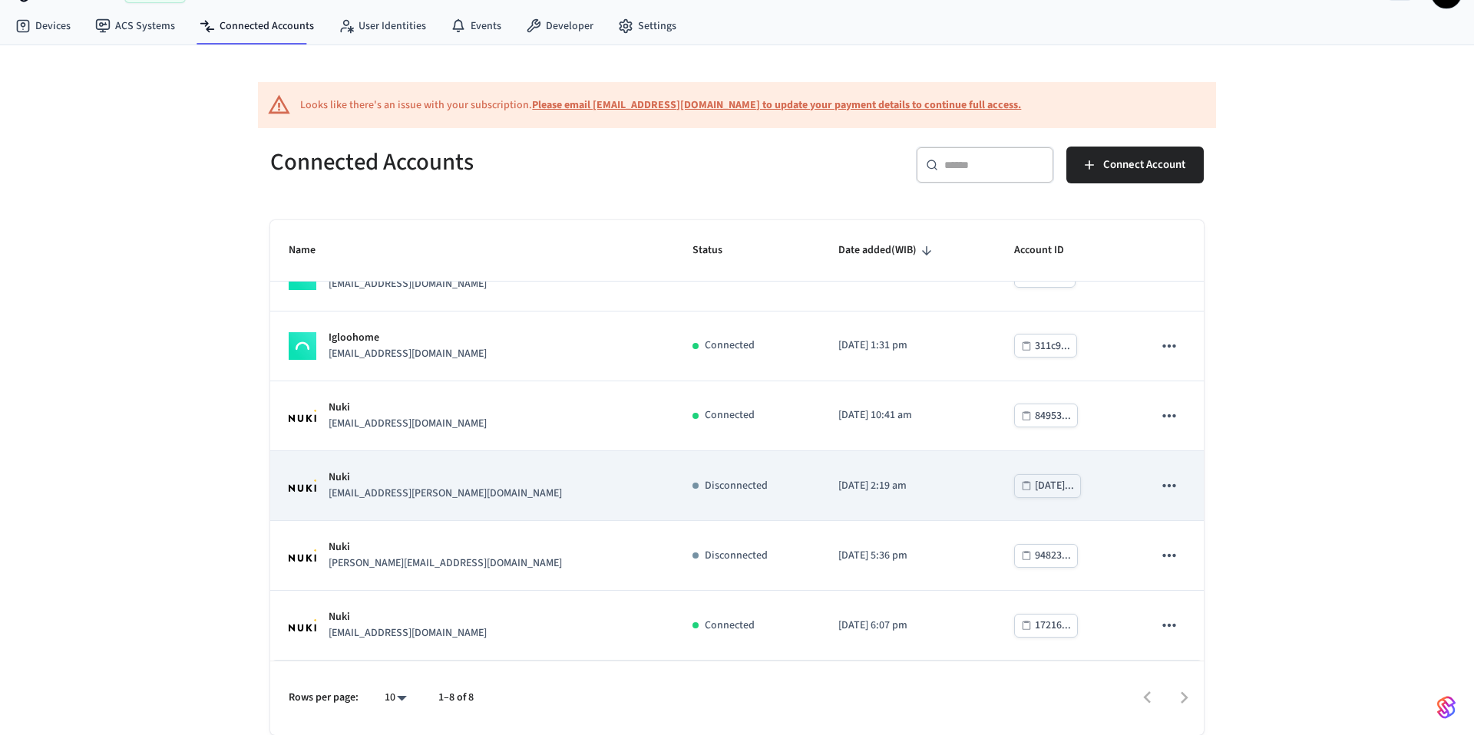
click at [880, 470] on td "[DATE] 2:19 am" at bounding box center [908, 486] width 176 height 70
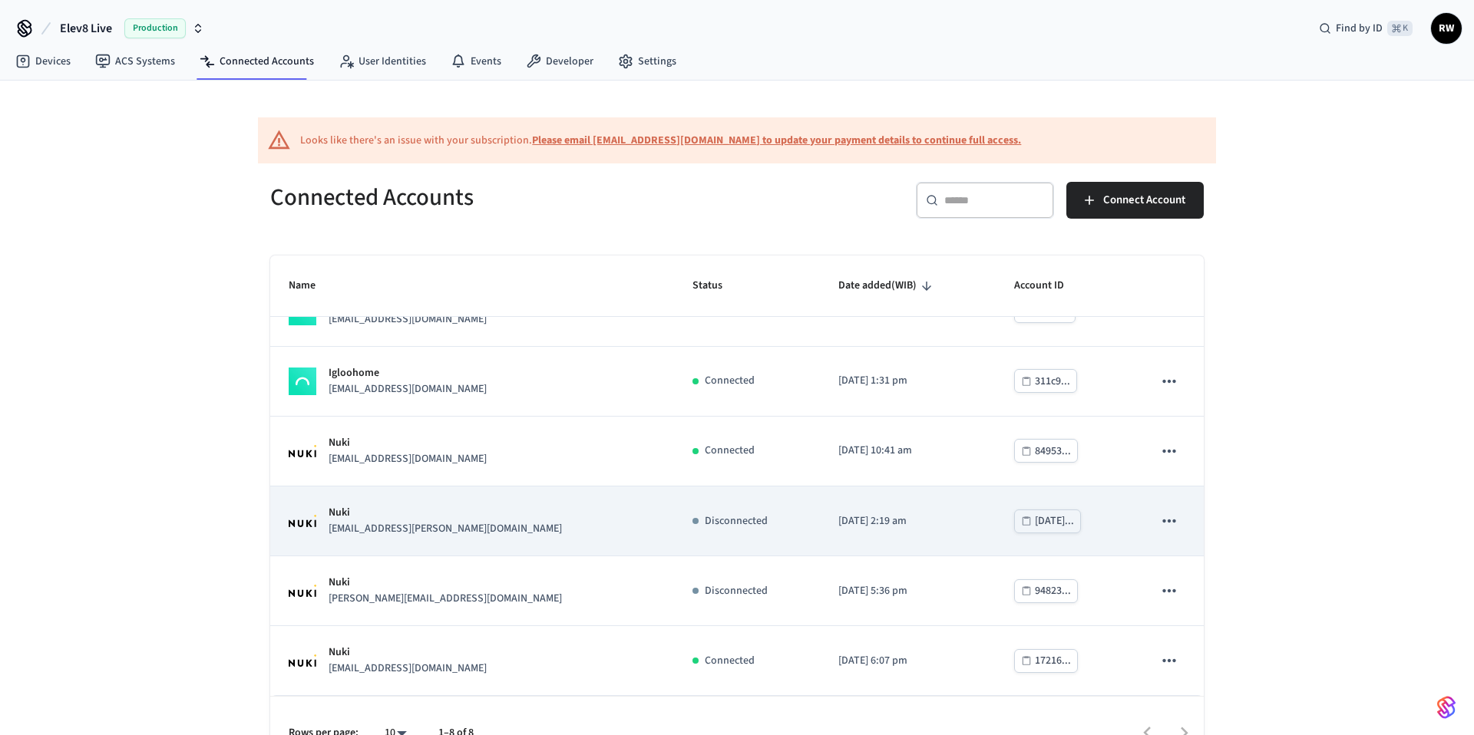
scroll to position [18, 0]
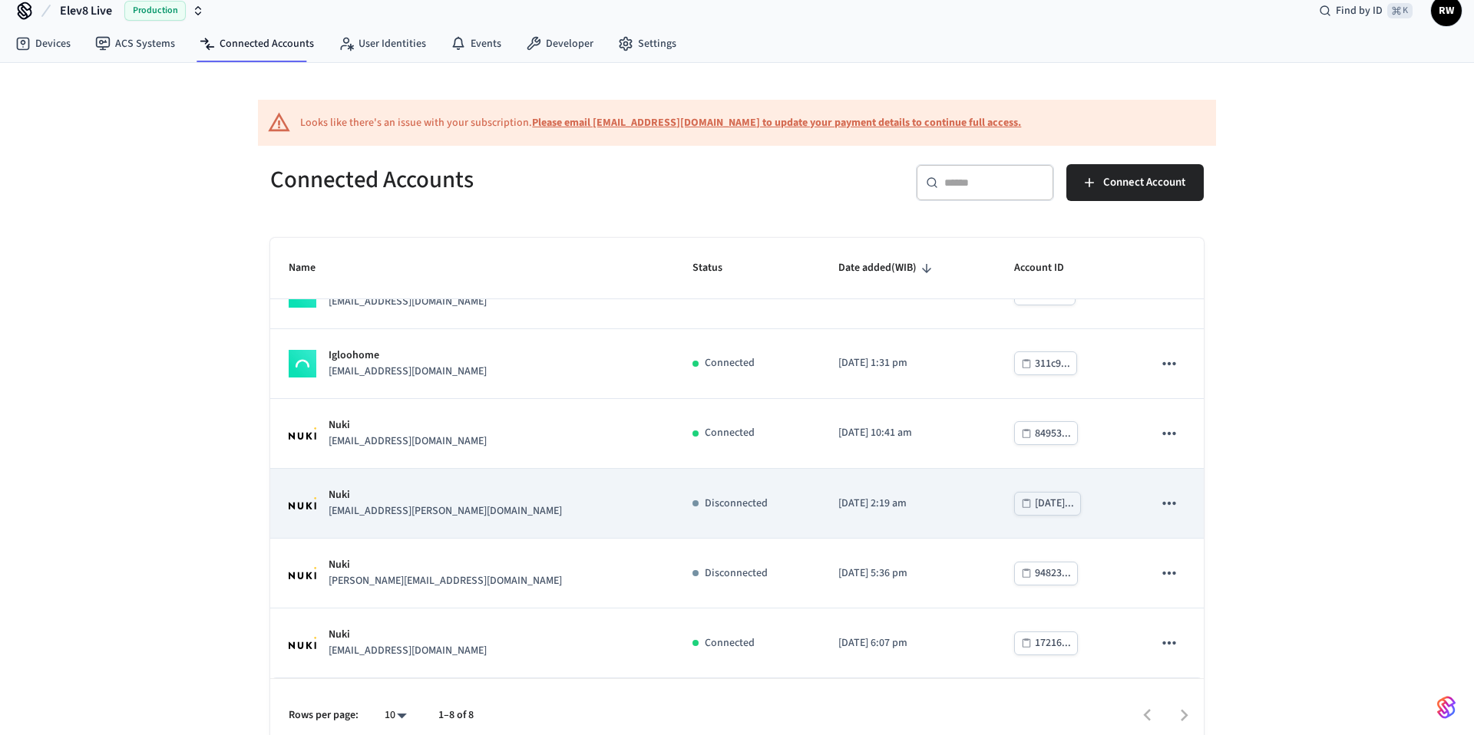
click at [1041, 503] on div "[DATE]..." at bounding box center [1054, 503] width 39 height 19
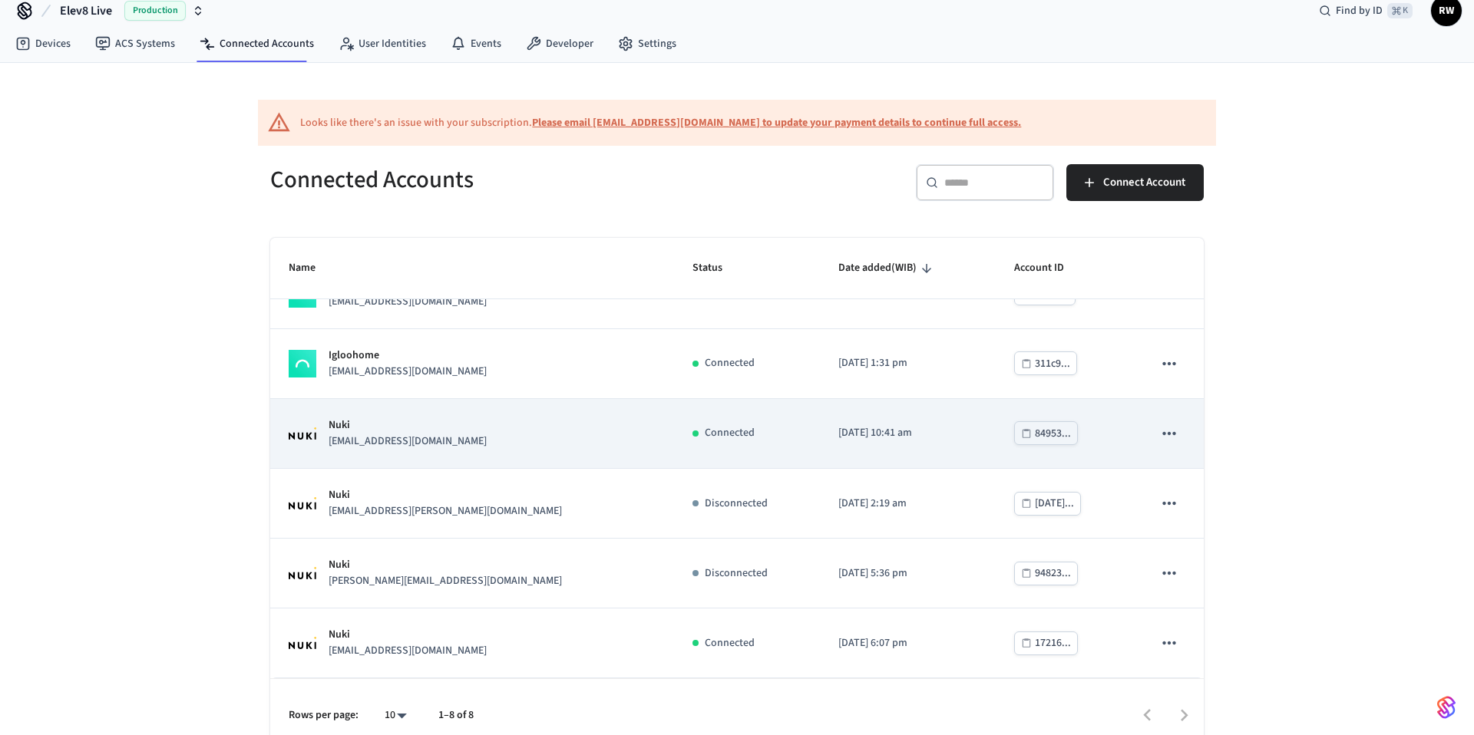
scroll to position [35, 0]
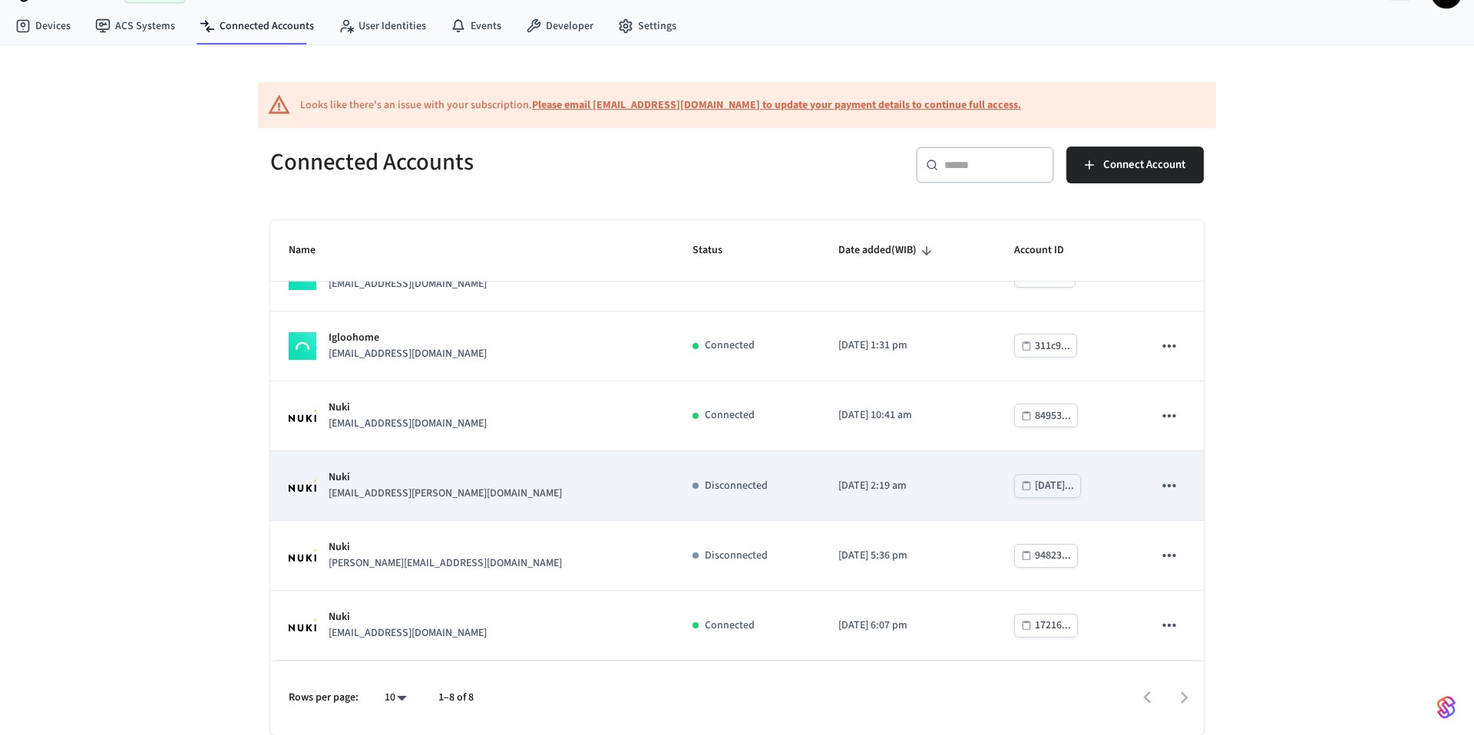
click at [692, 486] on div "sticky table" at bounding box center [695, 486] width 6 height 6
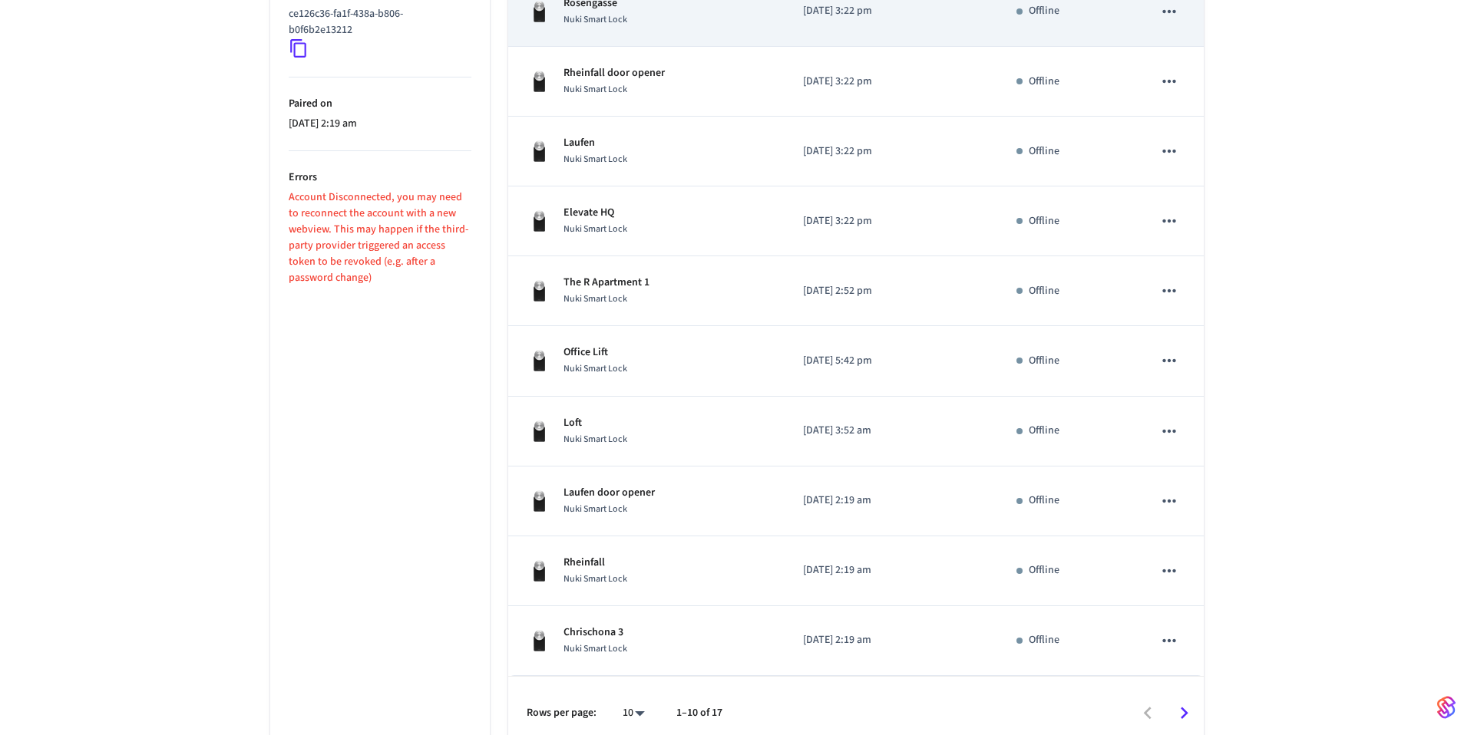
scroll to position [452, 0]
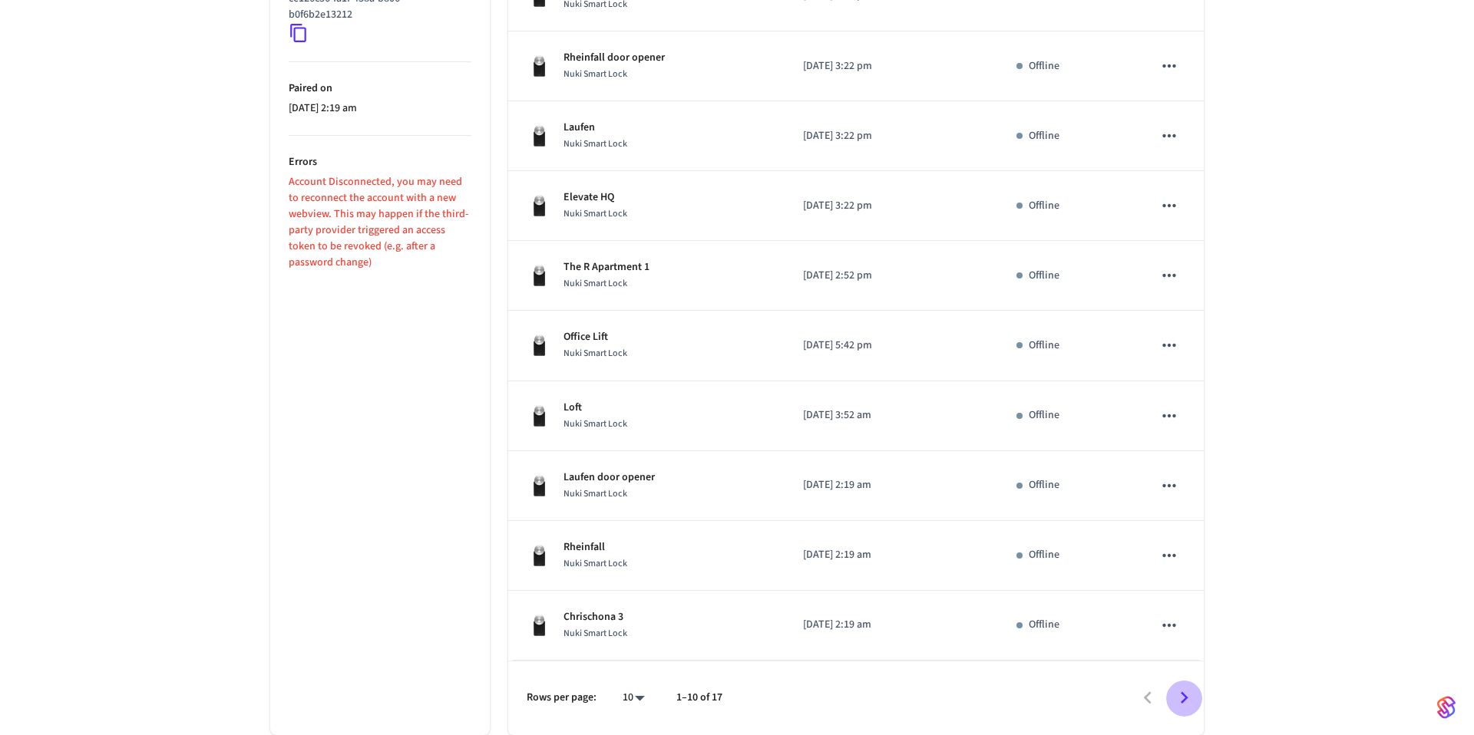
click at [1187, 701] on icon "Go to next page" at bounding box center [1184, 698] width 24 height 24
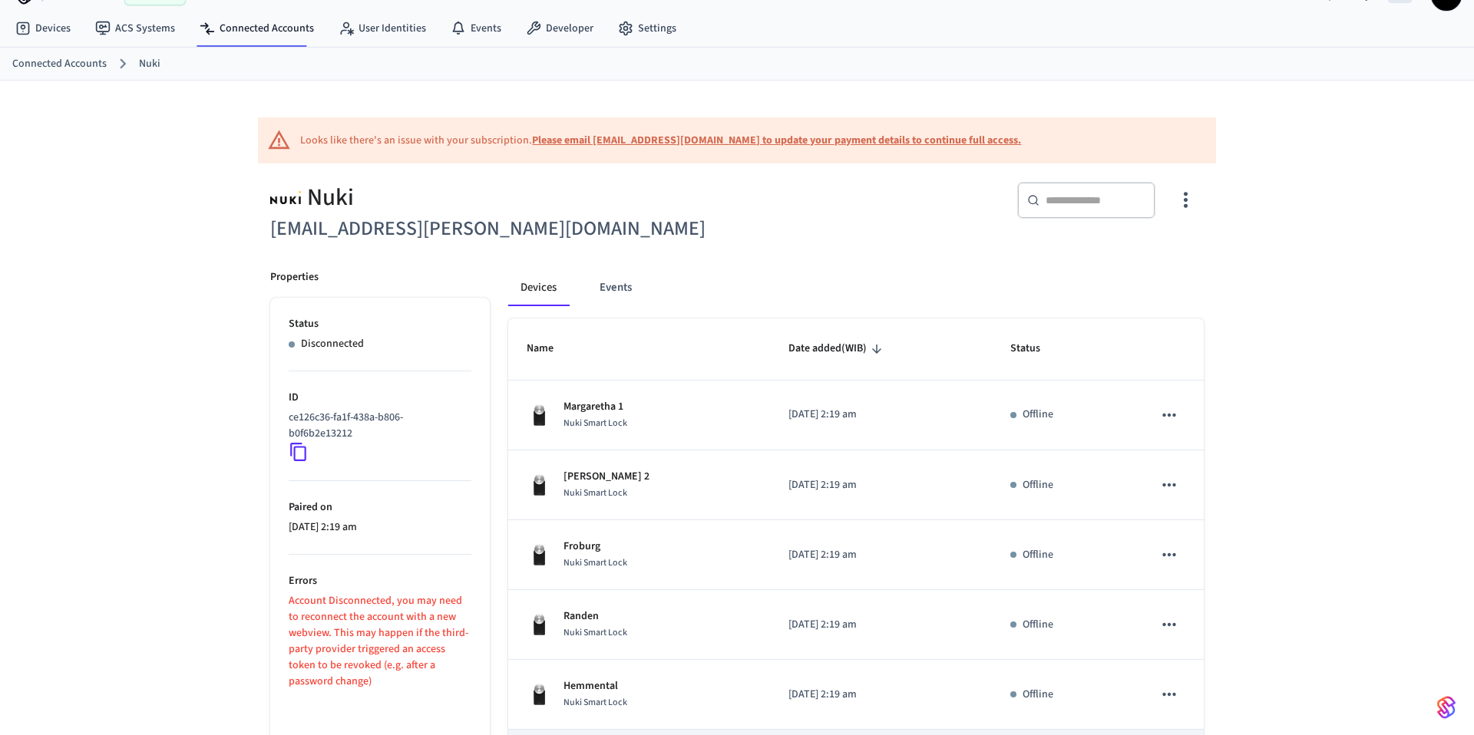
scroll to position [0, 0]
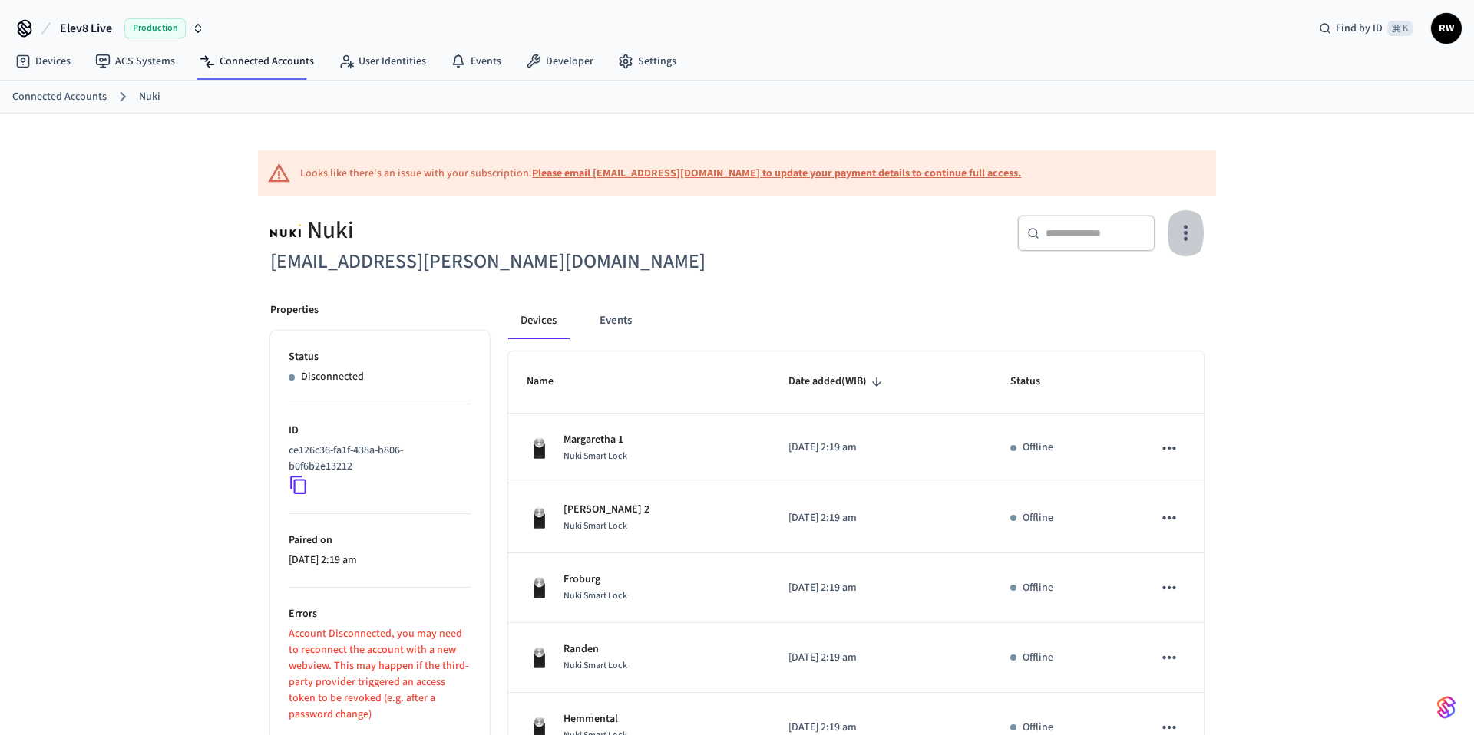
click at [1180, 235] on icon "button" at bounding box center [1185, 233] width 24 height 24
click at [1144, 300] on span "Reconnect Account" at bounding box center [1136, 296] width 88 height 15
click at [814, 261] on div at bounding box center [737, 367] width 1474 height 735
